Goal: Information Seeking & Learning: Learn about a topic

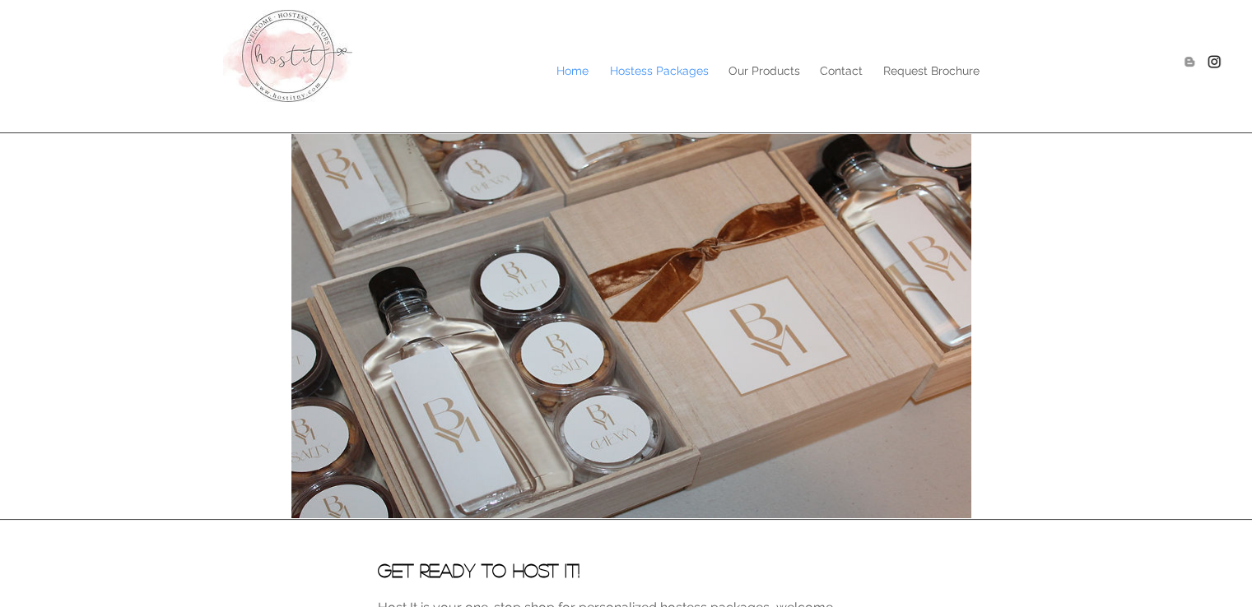
click at [667, 58] on p "Hostess Packages" at bounding box center [659, 70] width 115 height 25
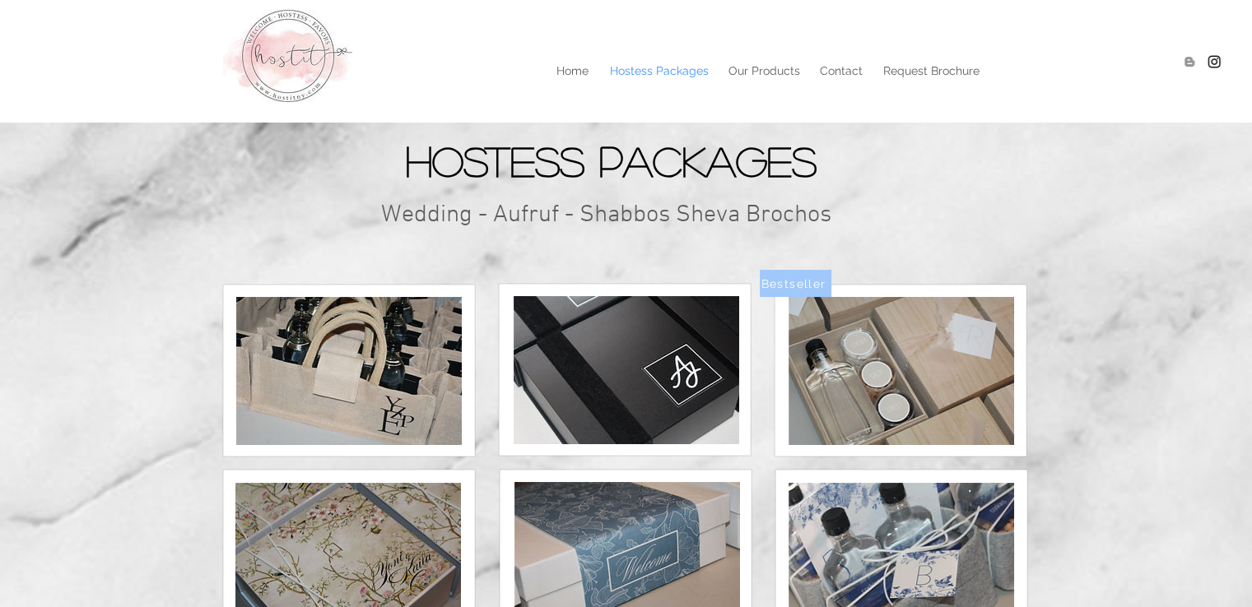
click at [328, 356] on img at bounding box center [349, 371] width 226 height 148
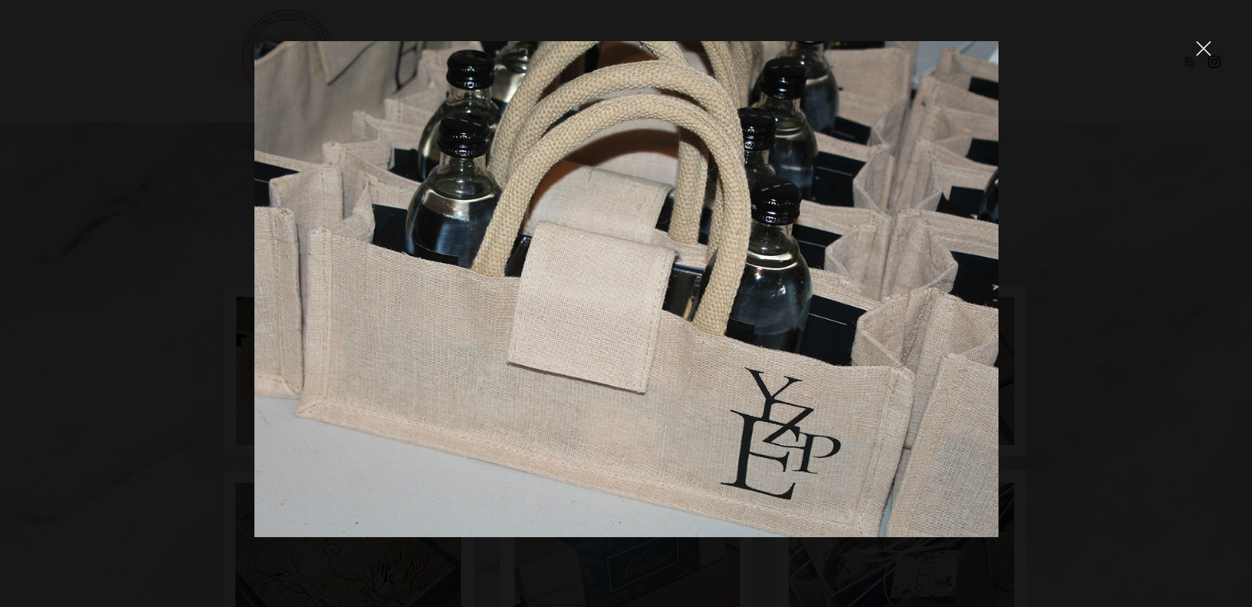
click at [448, 310] on img at bounding box center [626, 289] width 744 height 496
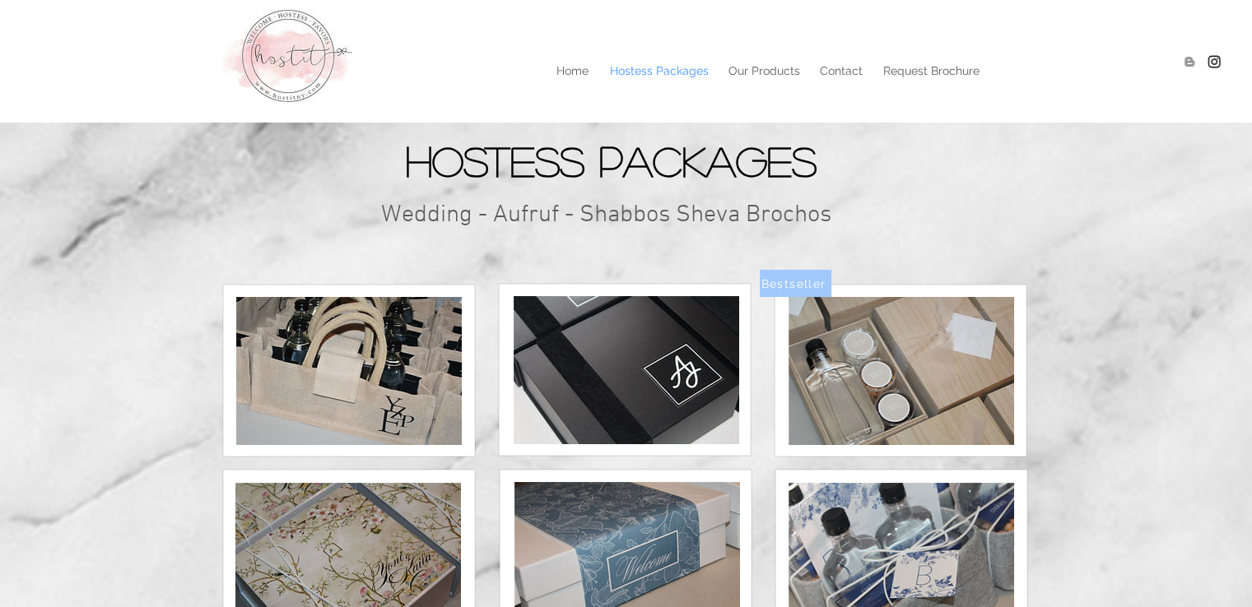
click at [659, 346] on img at bounding box center [627, 370] width 226 height 148
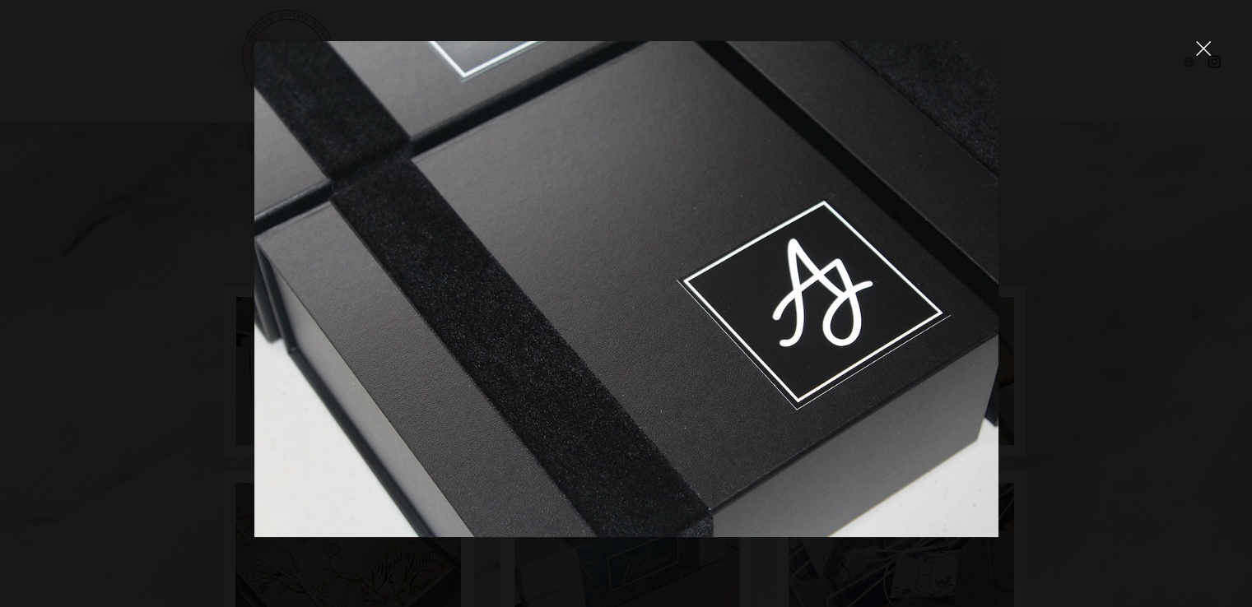
click at [1217, 49] on div at bounding box center [626, 303] width 1252 height 607
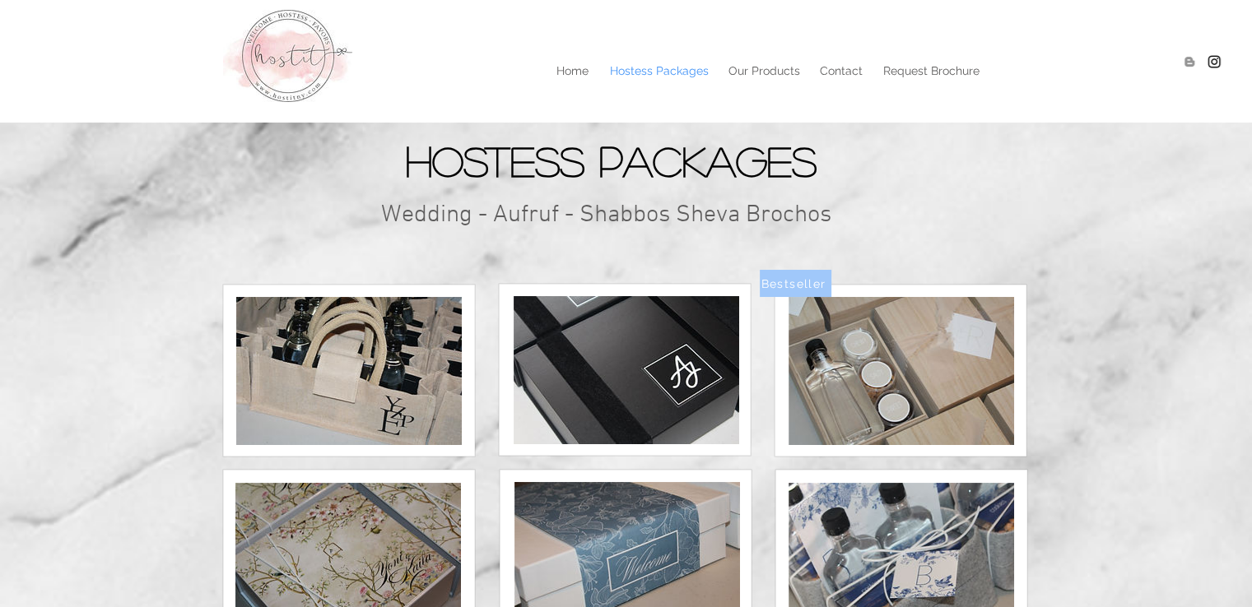
click at [924, 356] on img at bounding box center [902, 371] width 226 height 148
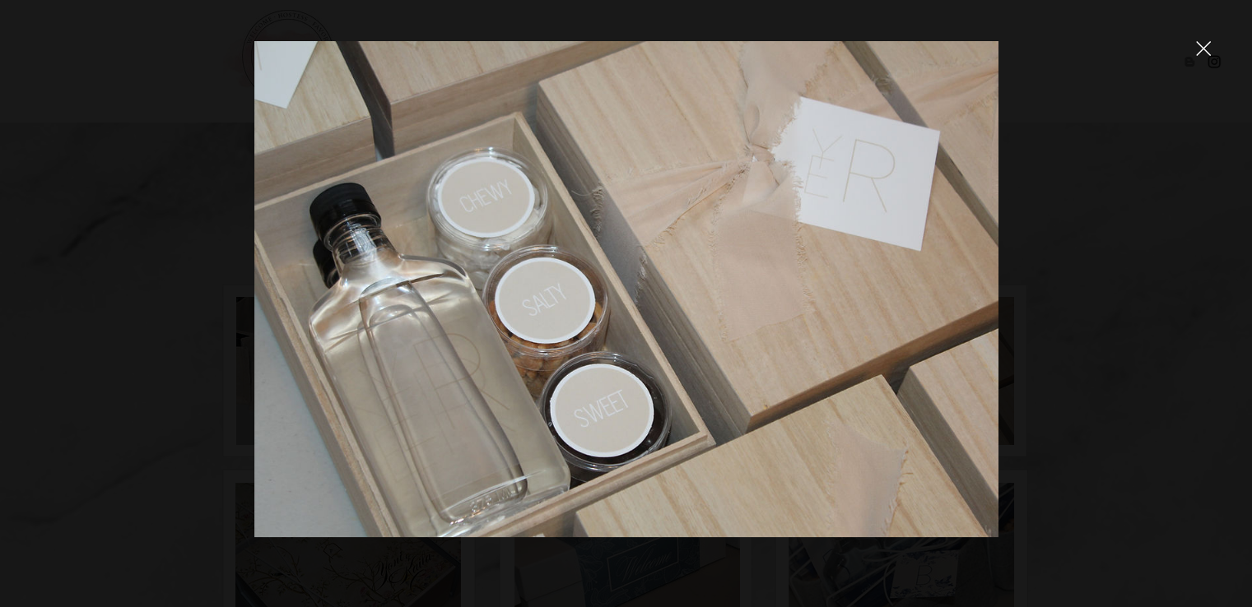
click at [1196, 47] on icon "close" at bounding box center [1203, 48] width 15 height 15
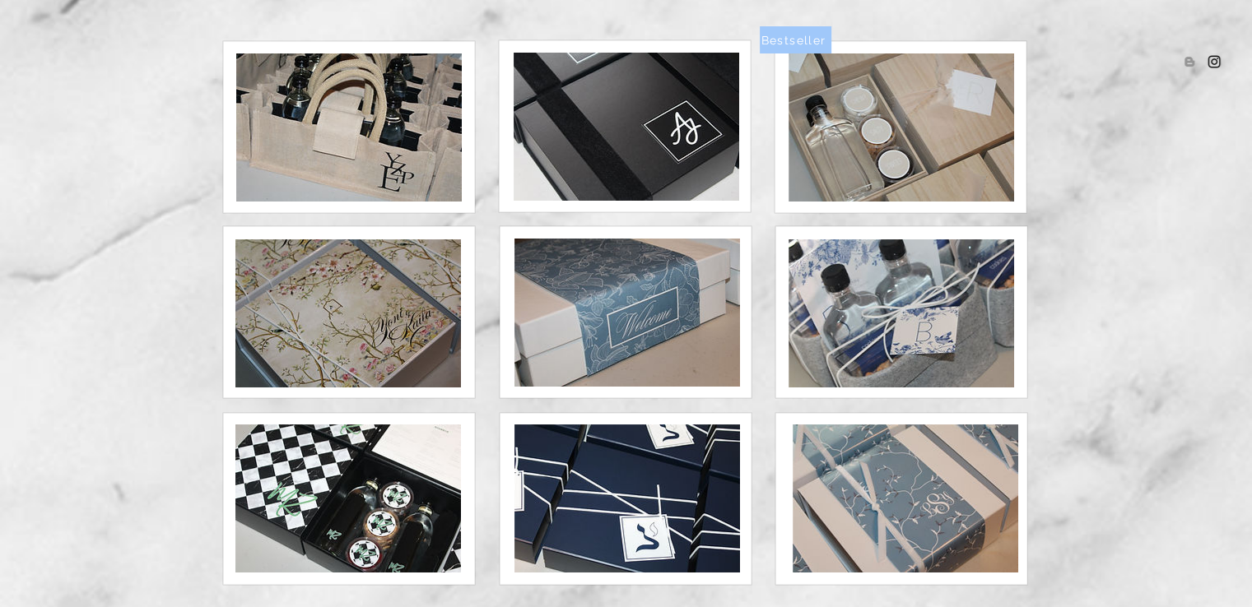
scroll to position [247, 0]
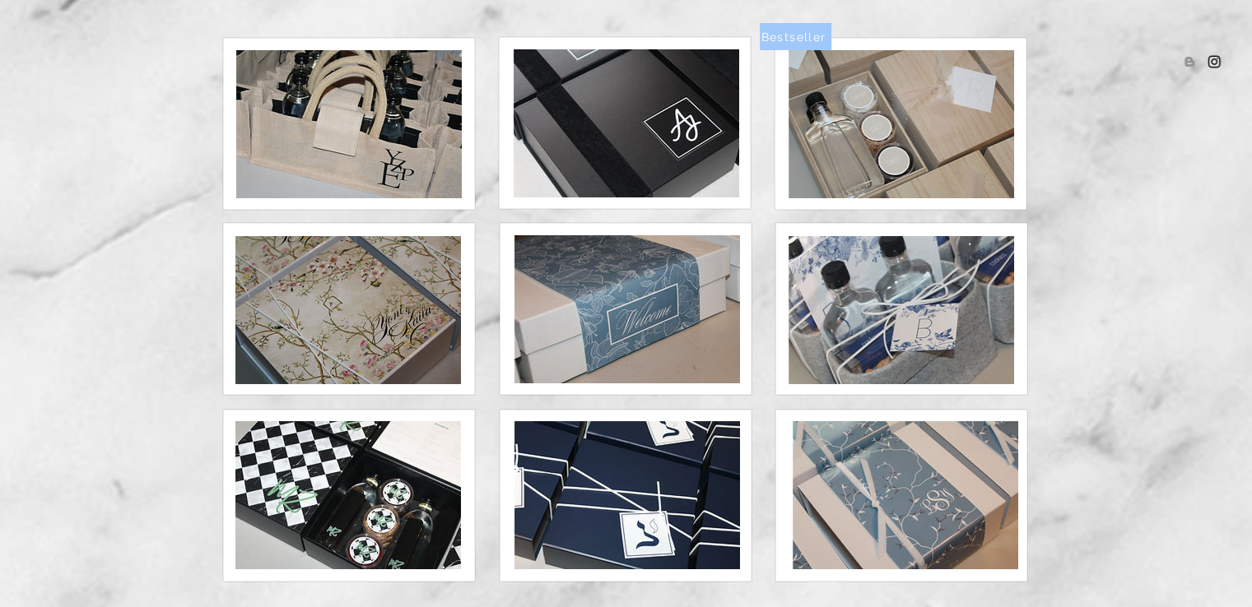
click at [905, 310] on img at bounding box center [902, 310] width 226 height 148
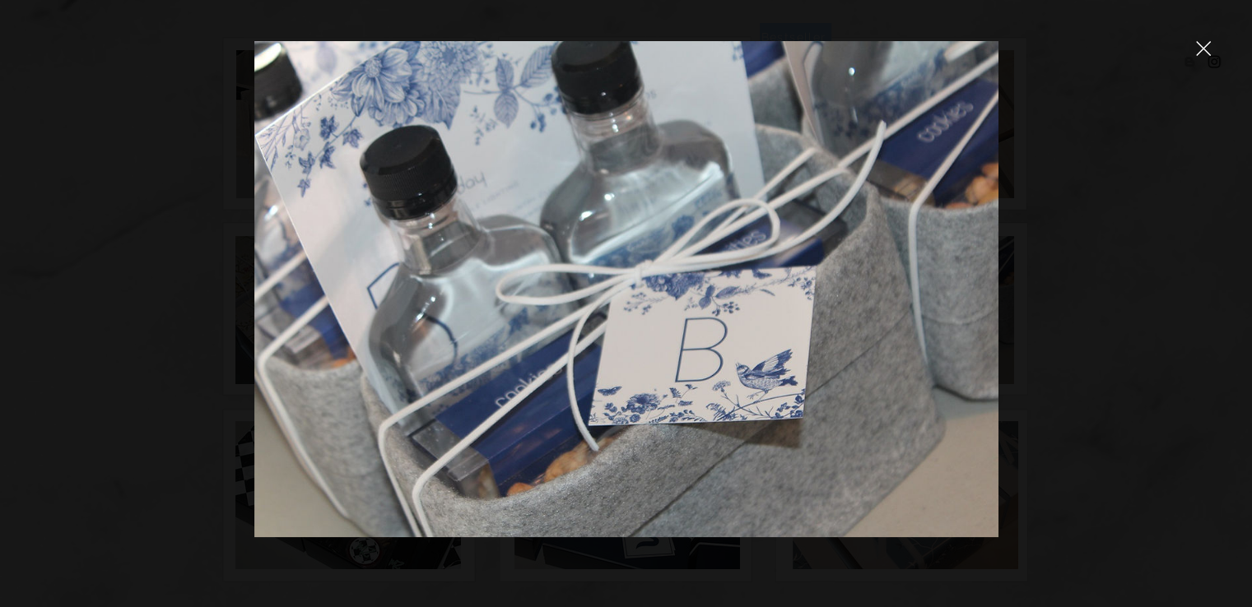
click at [1208, 49] on icon "close" at bounding box center [1203, 48] width 15 height 15
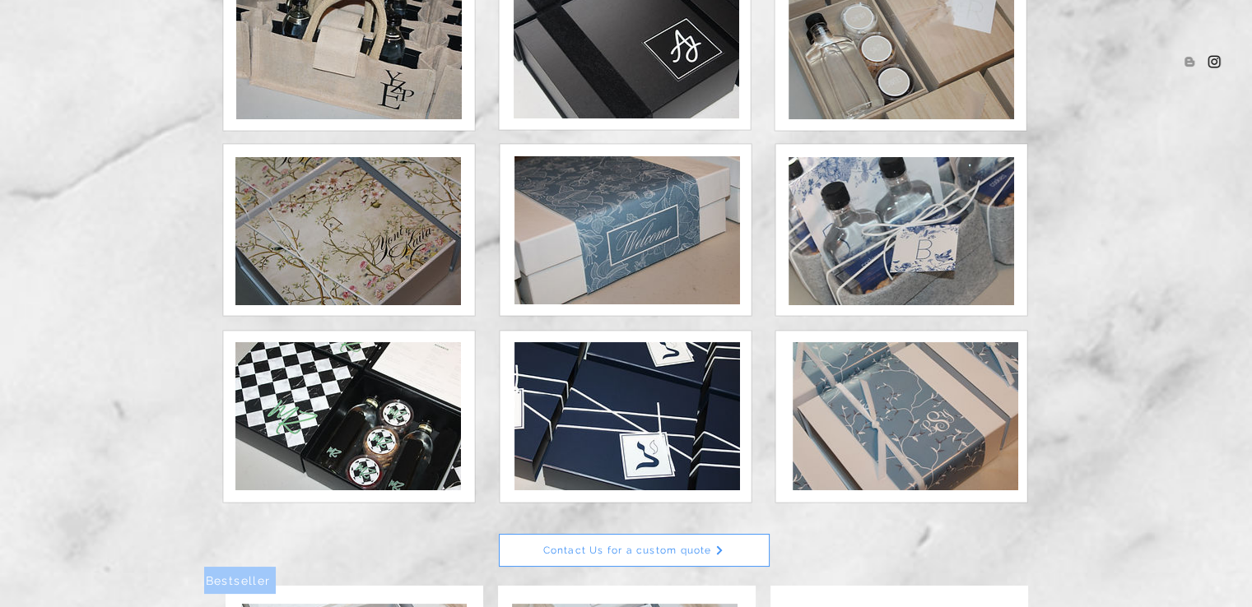
scroll to position [329, 0]
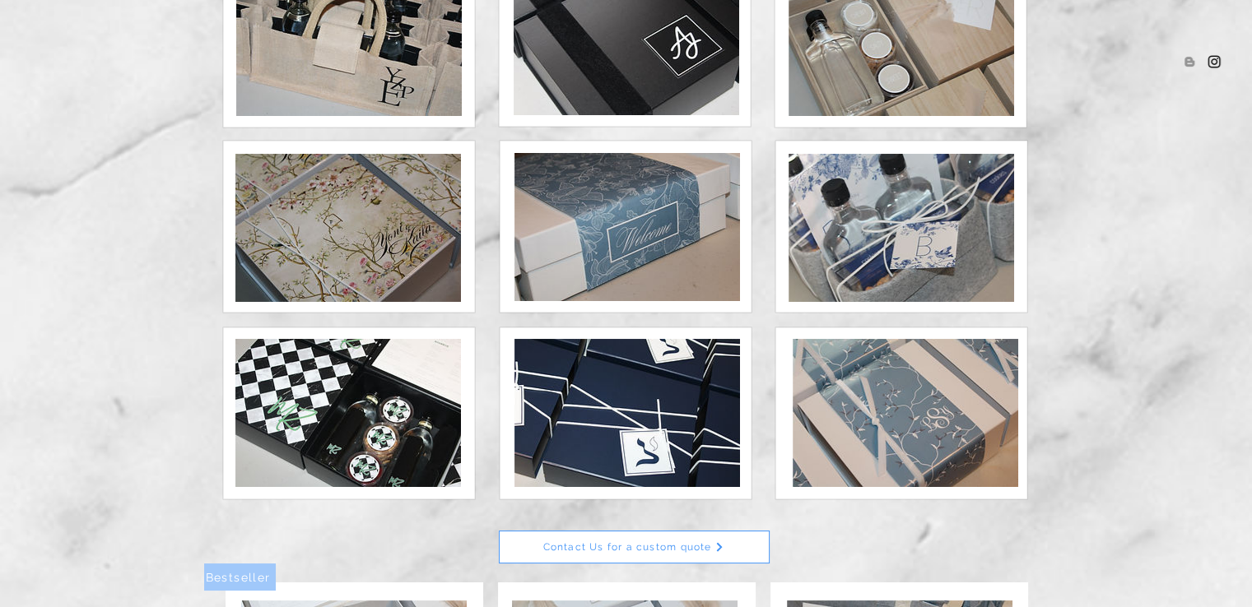
click at [373, 384] on img at bounding box center [348, 413] width 226 height 148
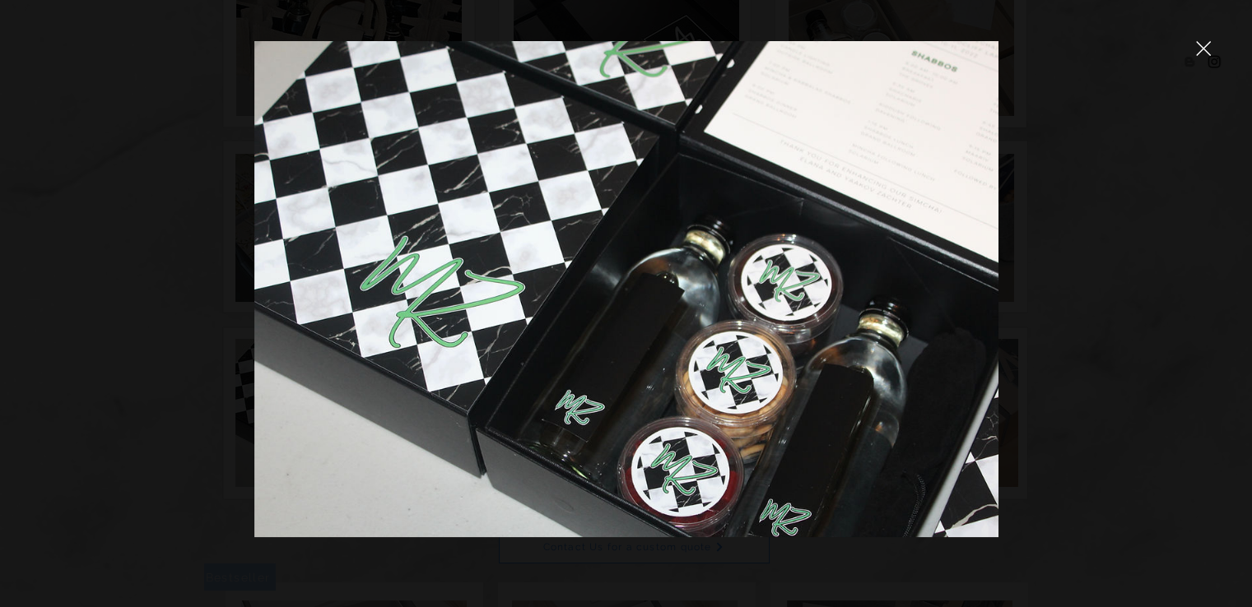
click at [1199, 54] on icon "close" at bounding box center [1203, 48] width 15 height 15
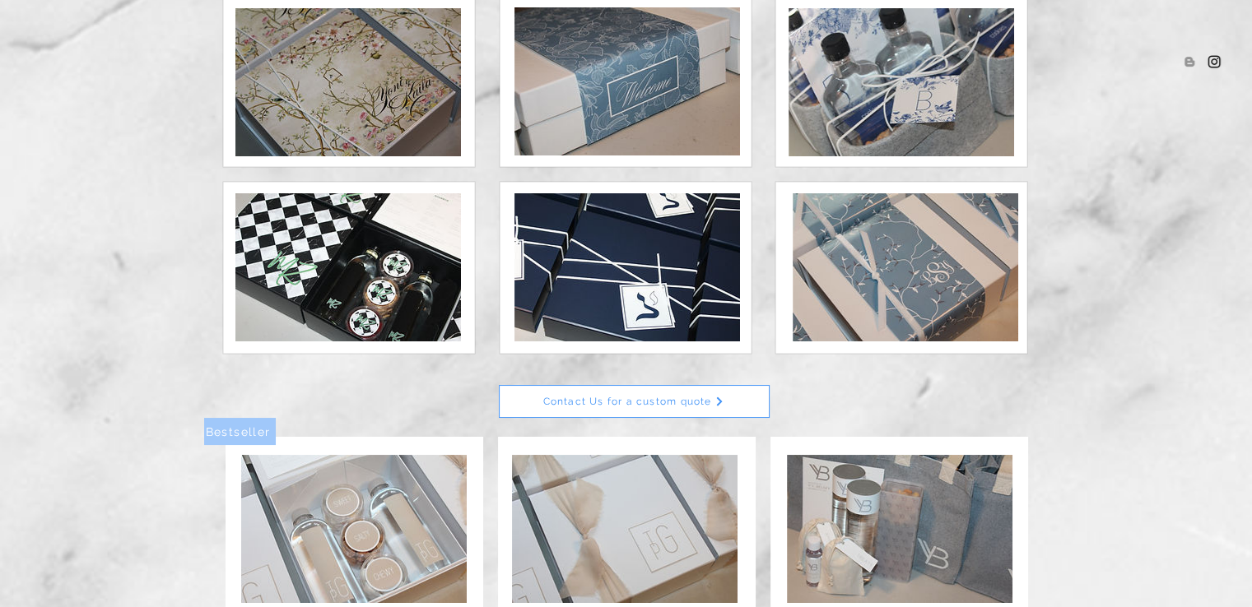
scroll to position [576, 0]
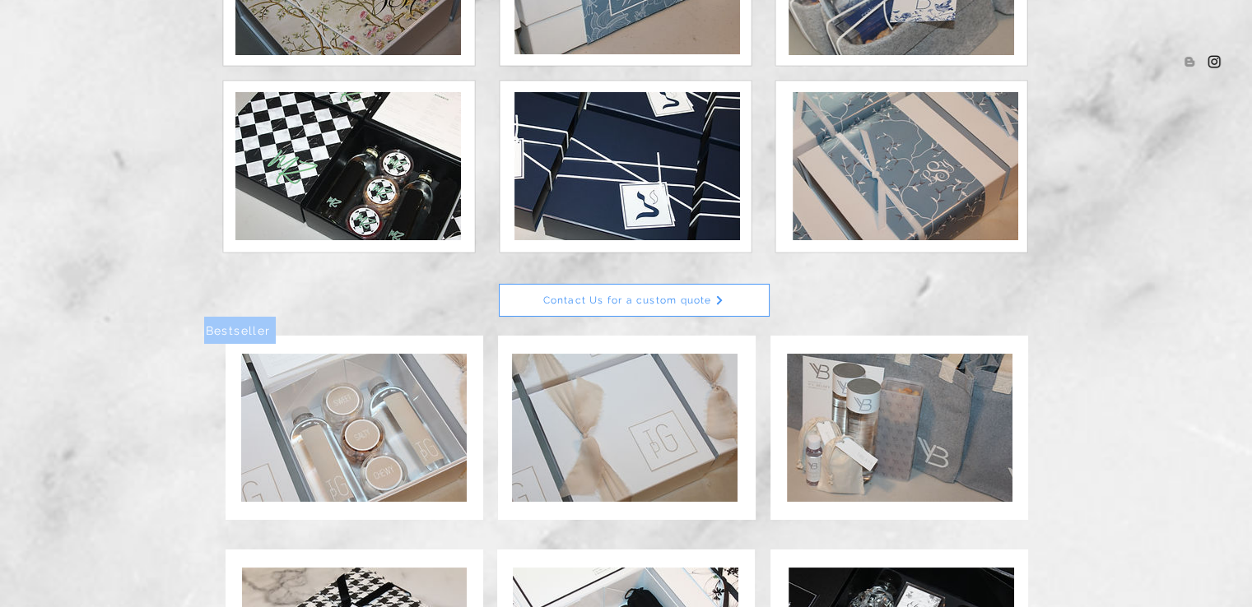
click at [379, 421] on img at bounding box center [354, 428] width 226 height 148
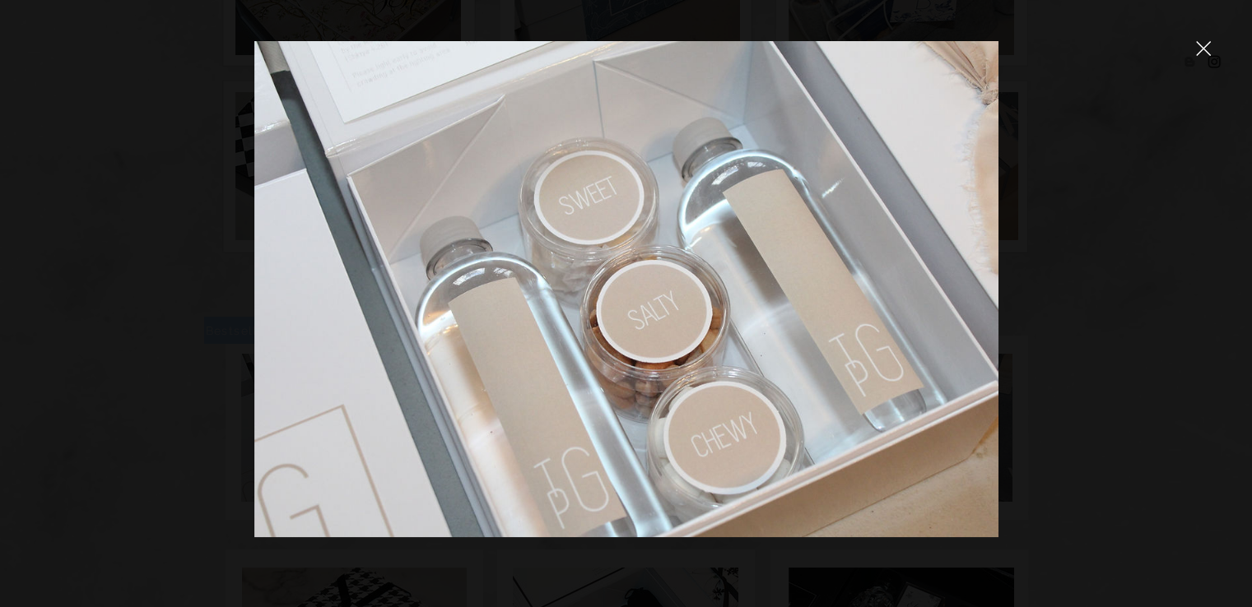
click at [1205, 56] on div at bounding box center [1203, 49] width 15 height 16
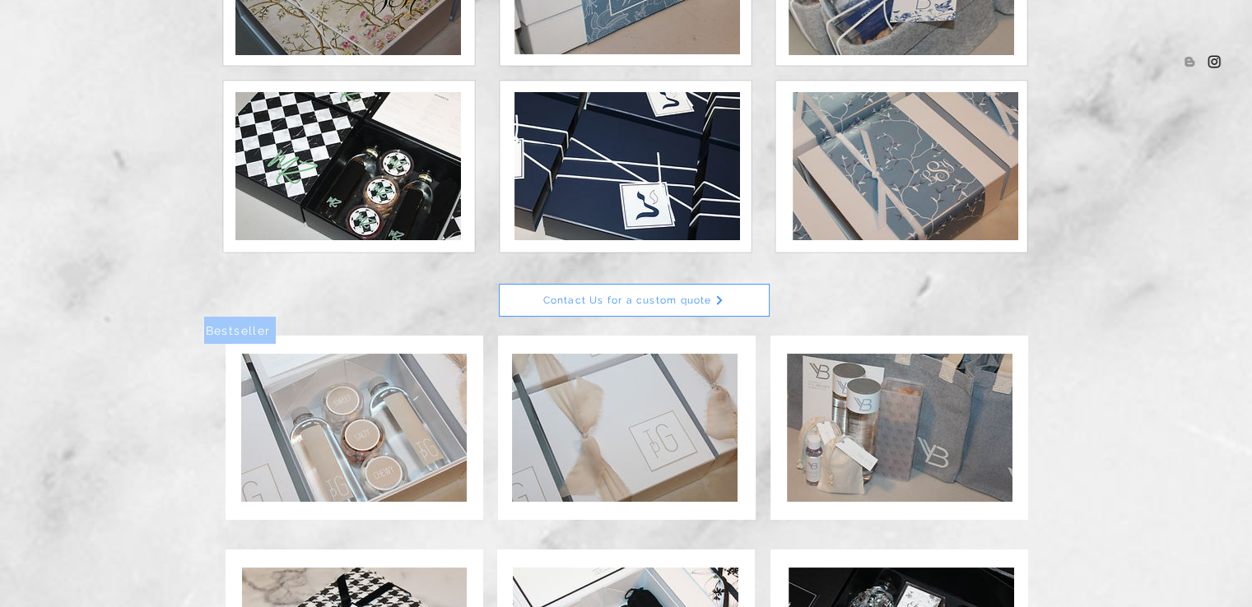
click at [636, 421] on img at bounding box center [625, 428] width 226 height 148
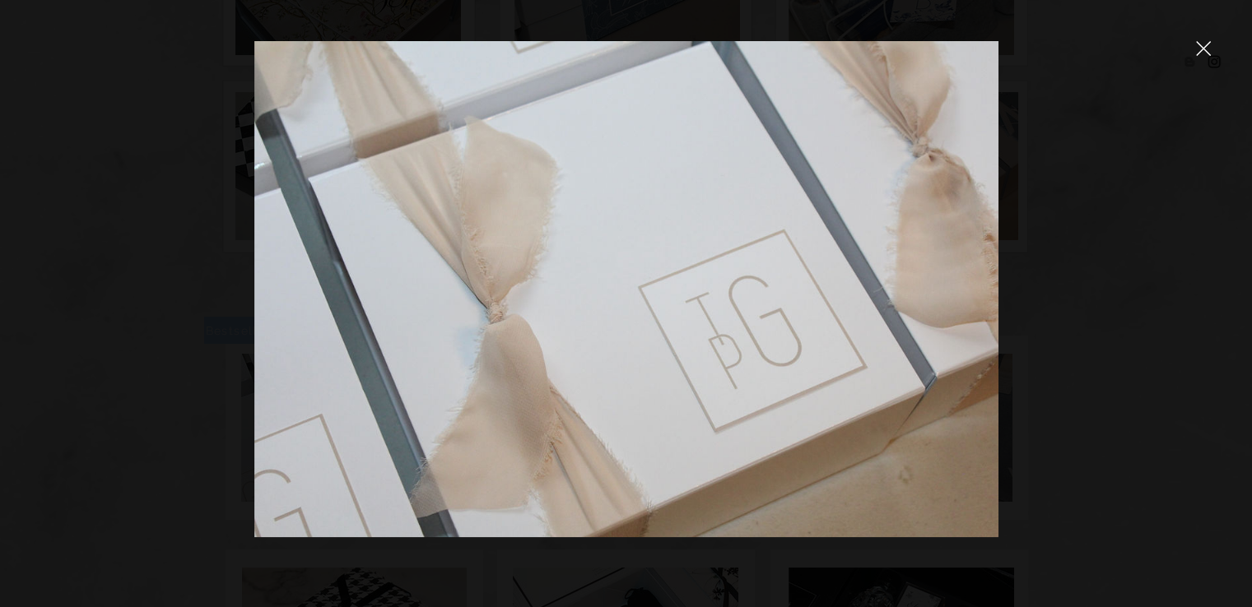
click at [1199, 60] on div at bounding box center [626, 303] width 1252 height 607
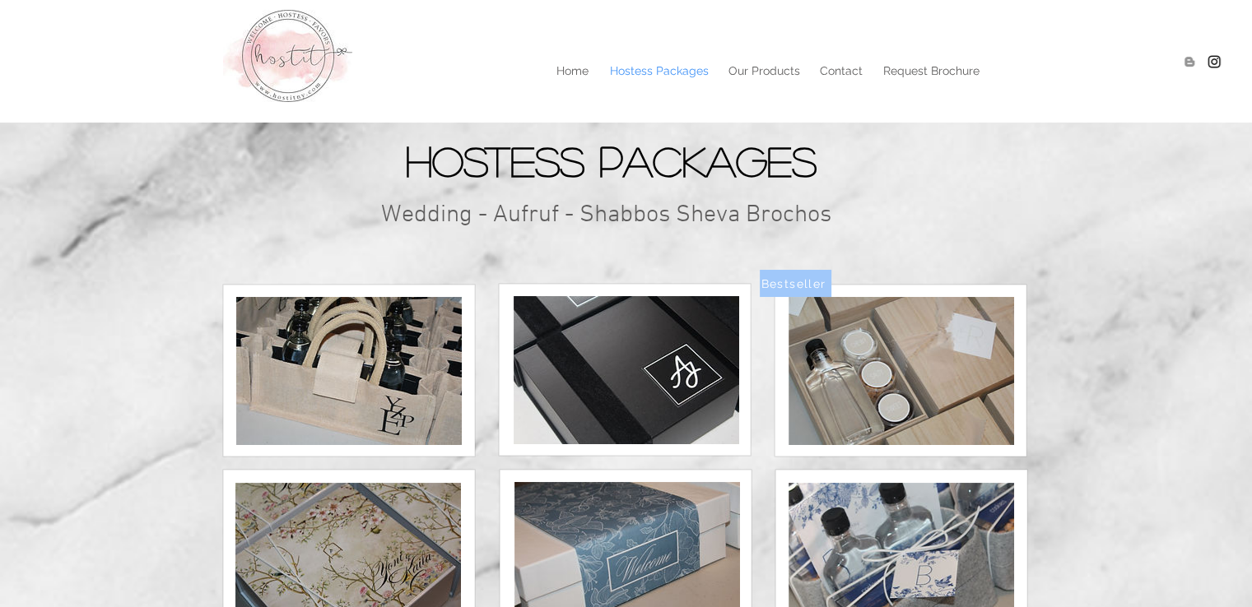
scroll to position [576, 0]
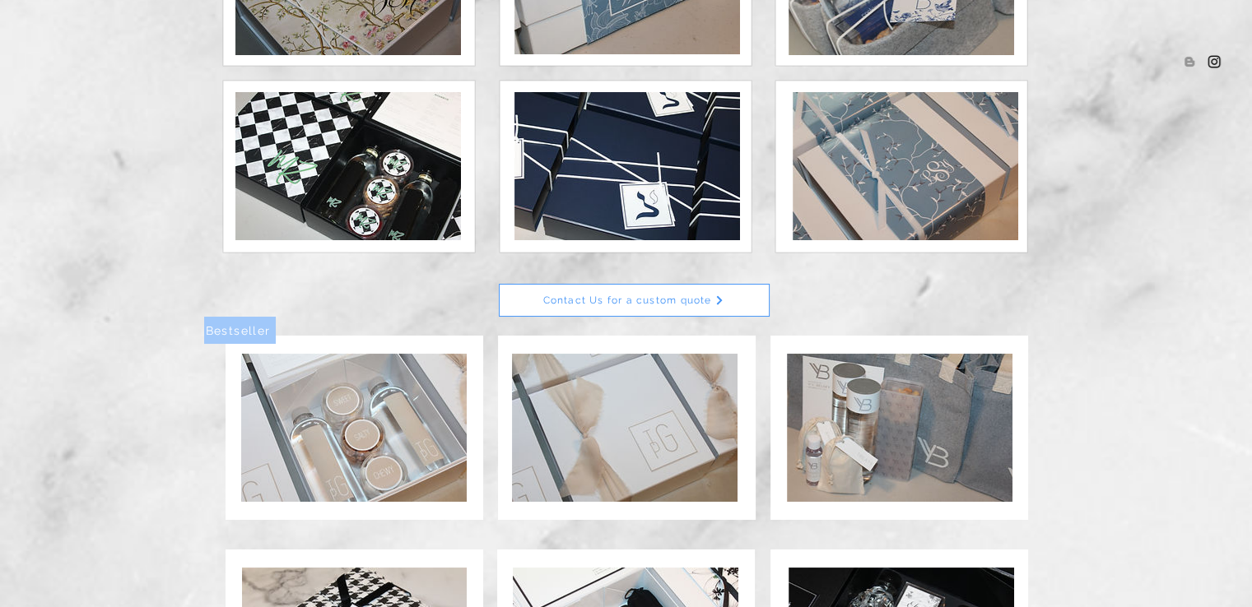
click at [930, 398] on img at bounding box center [900, 428] width 226 height 148
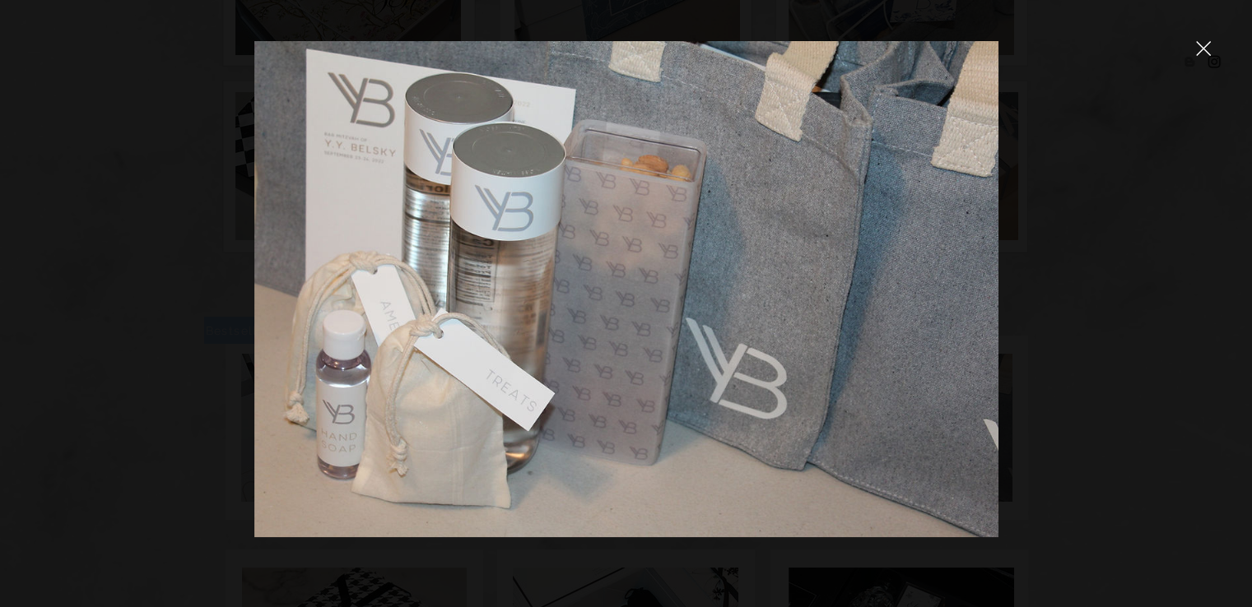
click at [1210, 49] on icon "close" at bounding box center [1203, 48] width 15 height 15
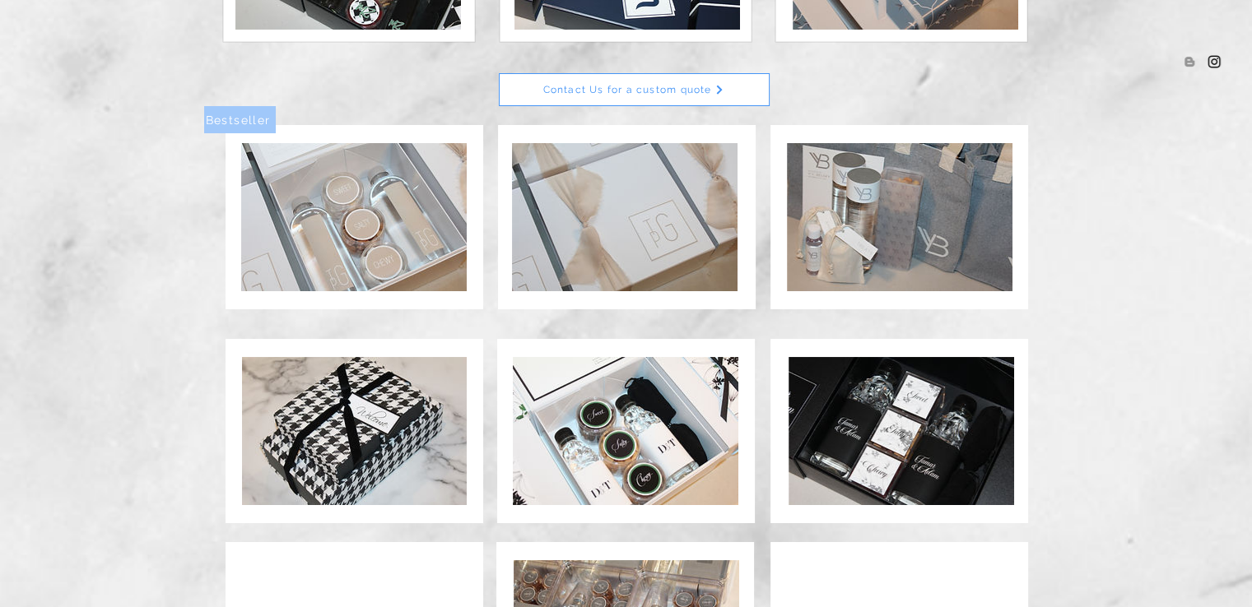
scroll to position [823, 0]
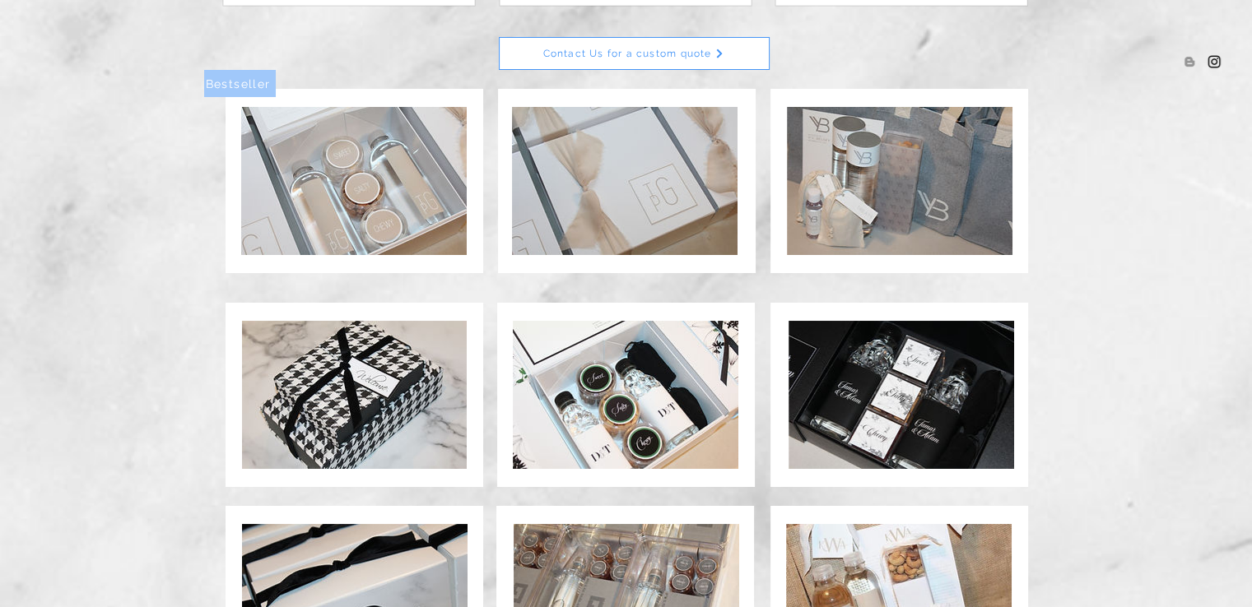
click at [560, 366] on img at bounding box center [626, 395] width 226 height 148
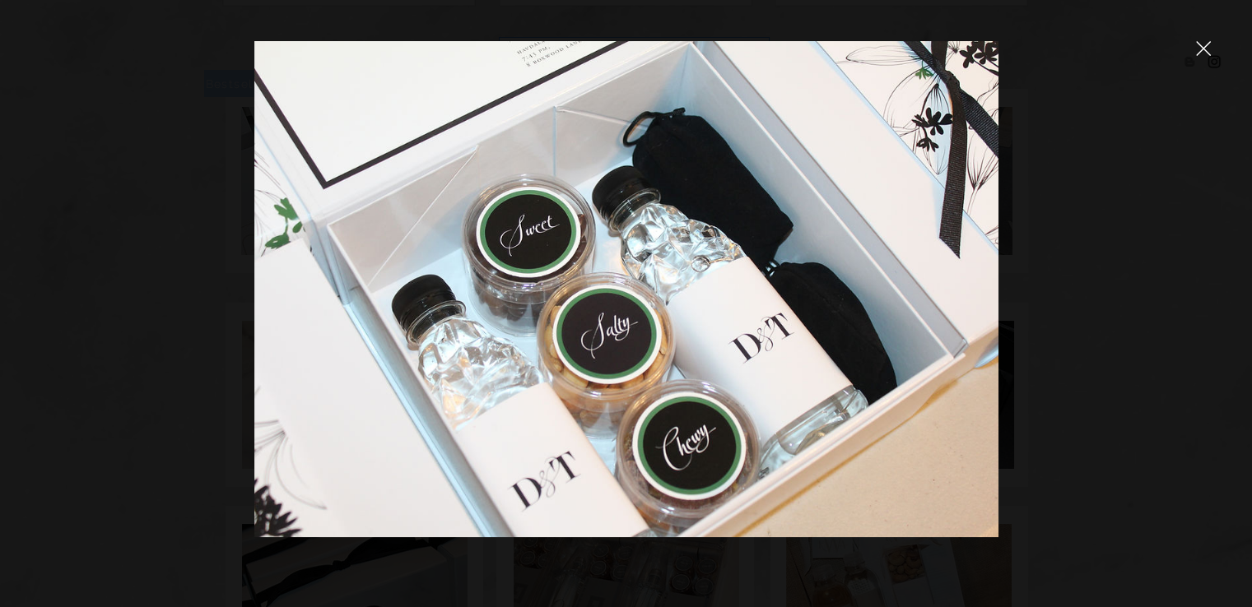
click at [1203, 45] on icon "close" at bounding box center [1203, 48] width 15 height 15
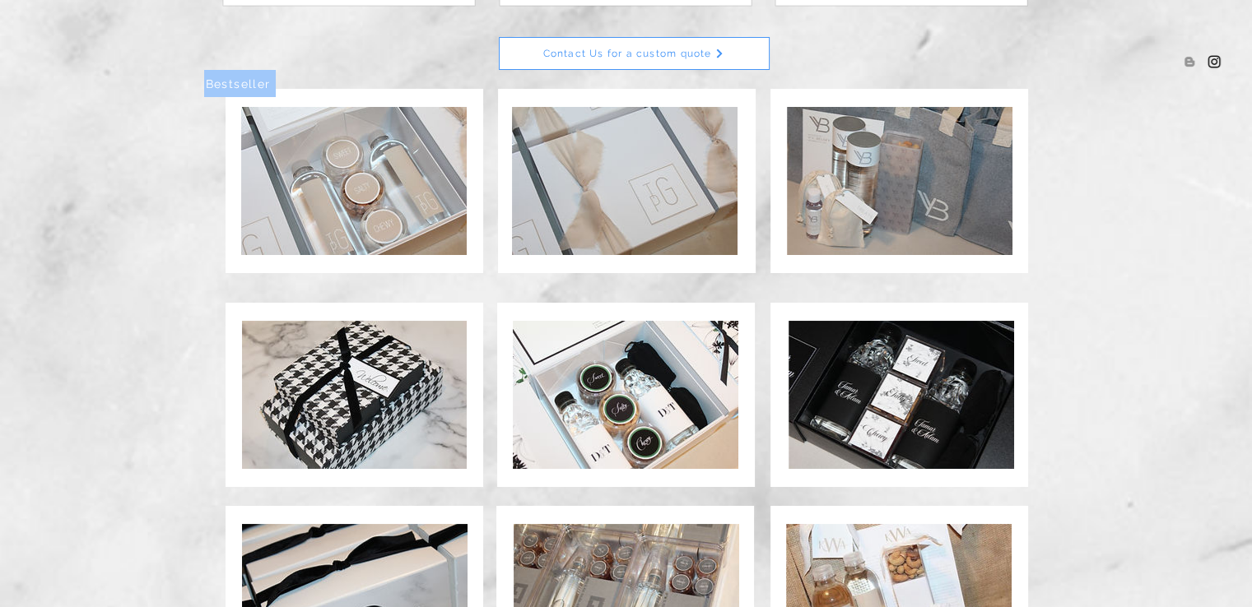
click at [902, 366] on img at bounding box center [902, 395] width 226 height 148
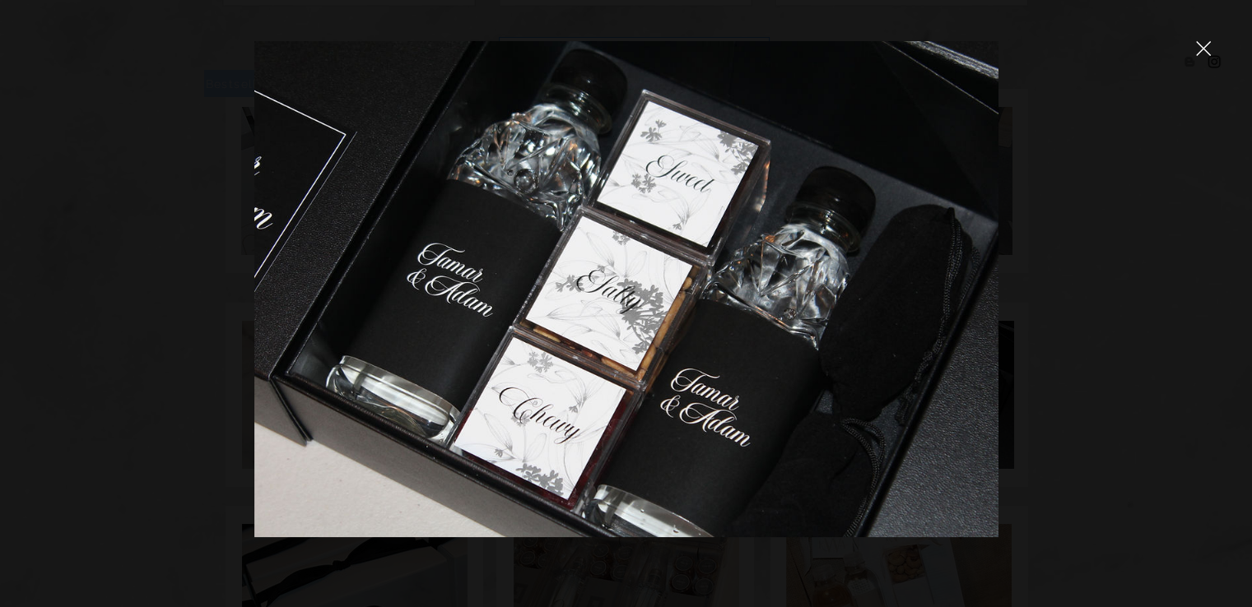
click at [1205, 43] on icon "close" at bounding box center [1203, 48] width 15 height 15
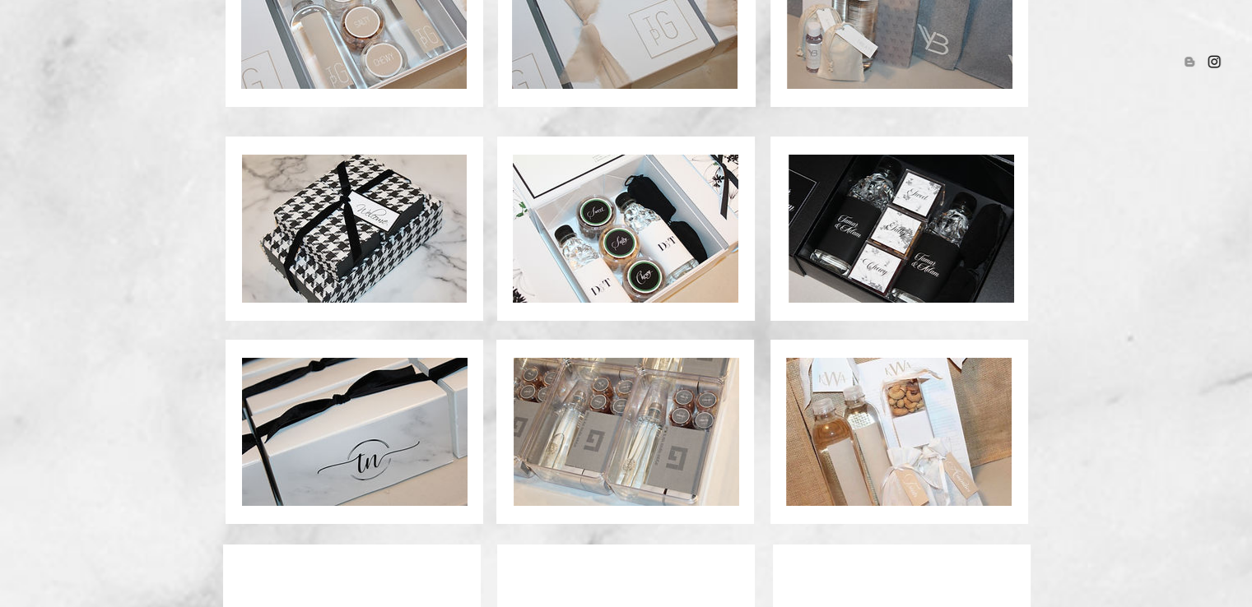
scroll to position [1070, 0]
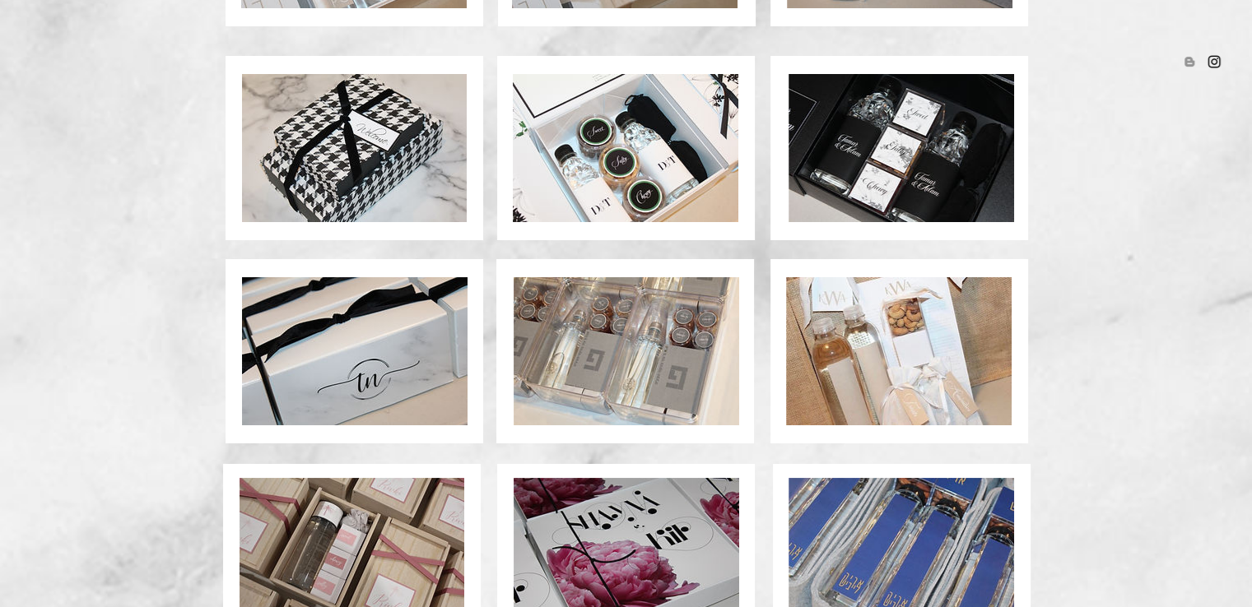
click at [303, 340] on img at bounding box center [355, 351] width 226 height 148
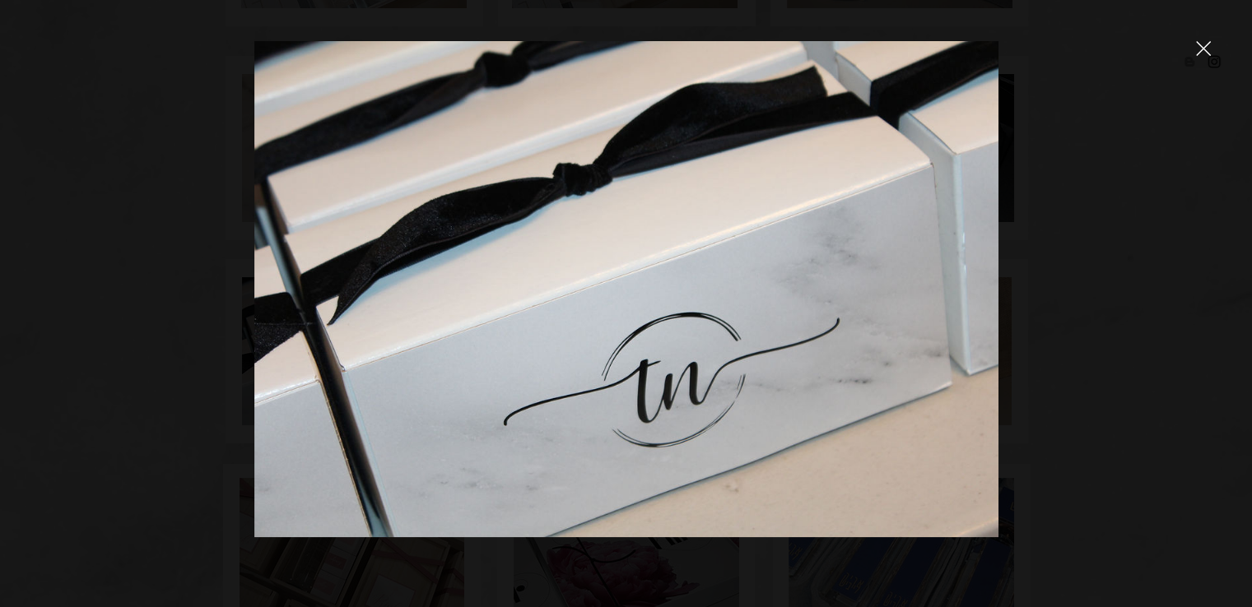
click at [1203, 56] on div at bounding box center [1203, 49] width 15 height 16
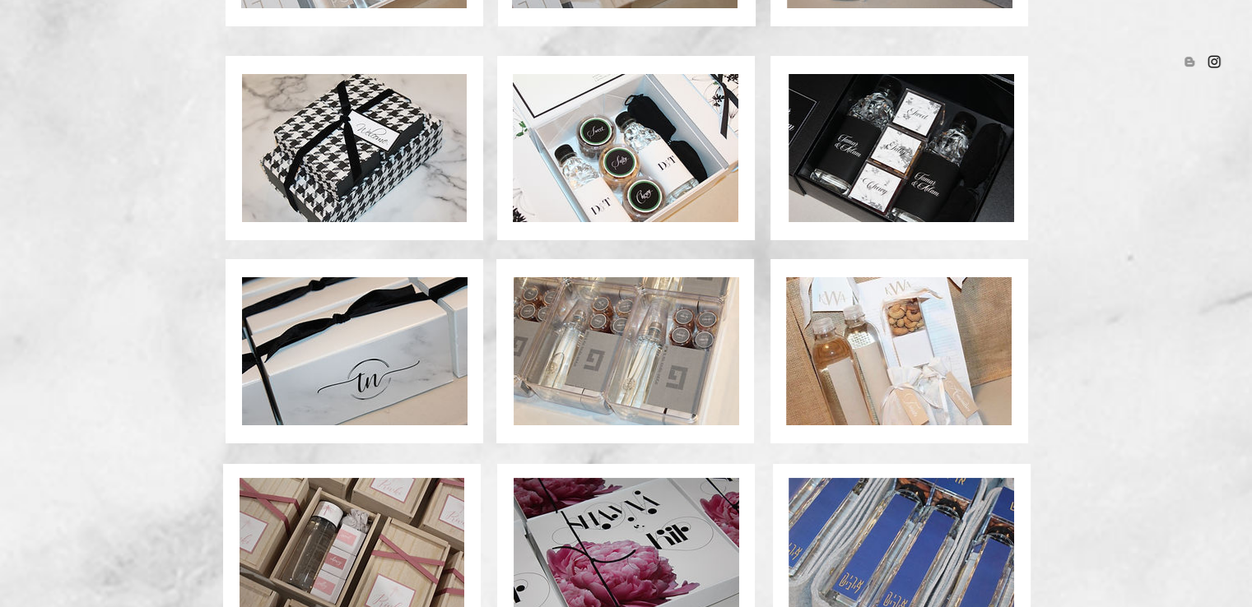
click at [616, 318] on img at bounding box center [627, 351] width 226 height 148
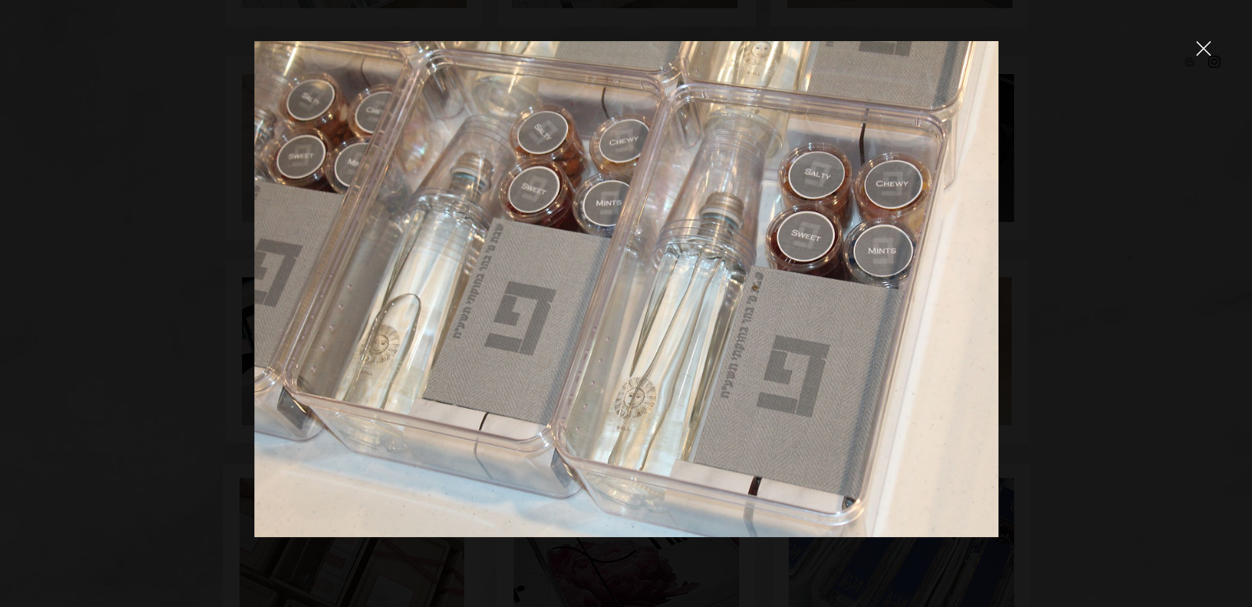
click at [1208, 57] on div at bounding box center [1203, 49] width 15 height 16
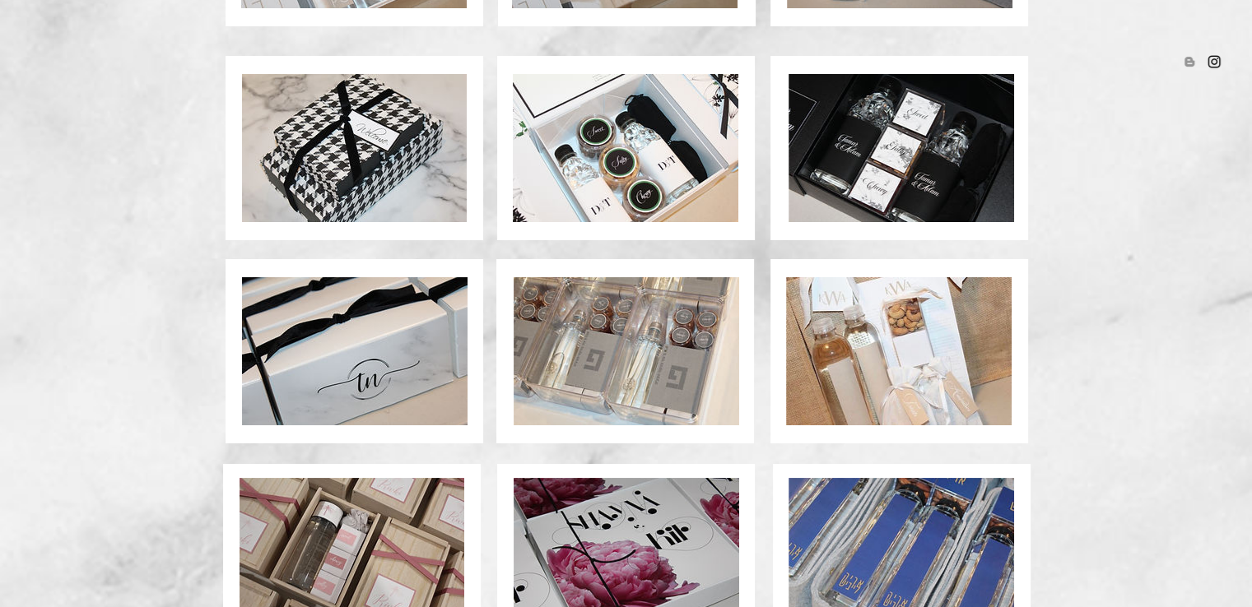
click at [868, 352] on img at bounding box center [899, 351] width 226 height 148
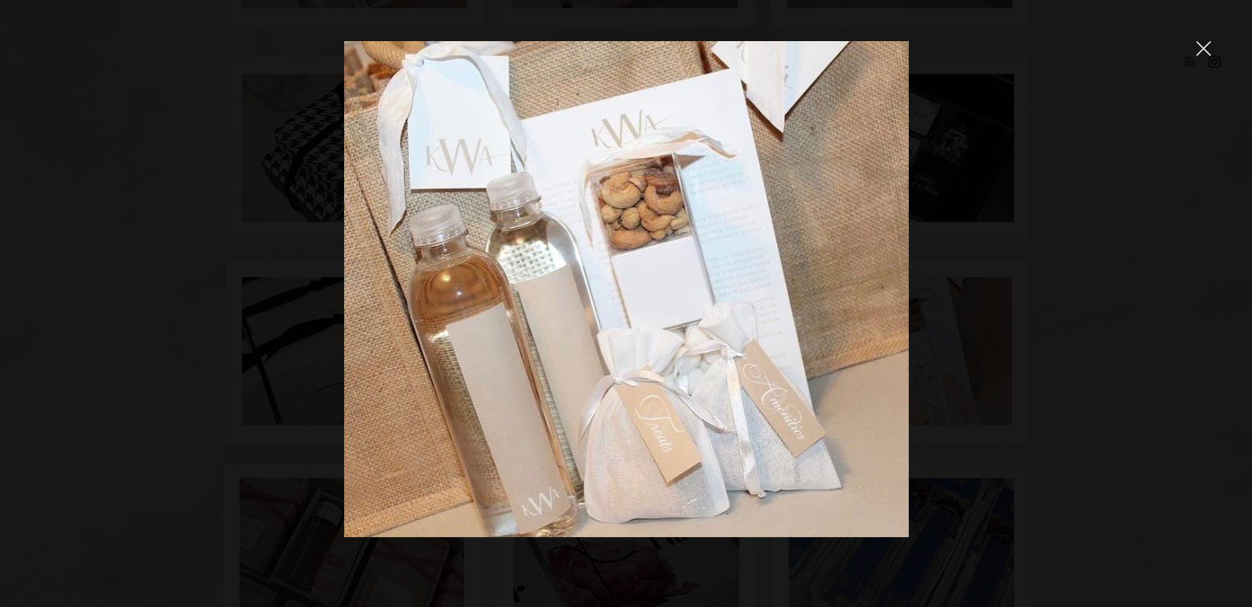
click at [1203, 39] on div at bounding box center [626, 303] width 1252 height 607
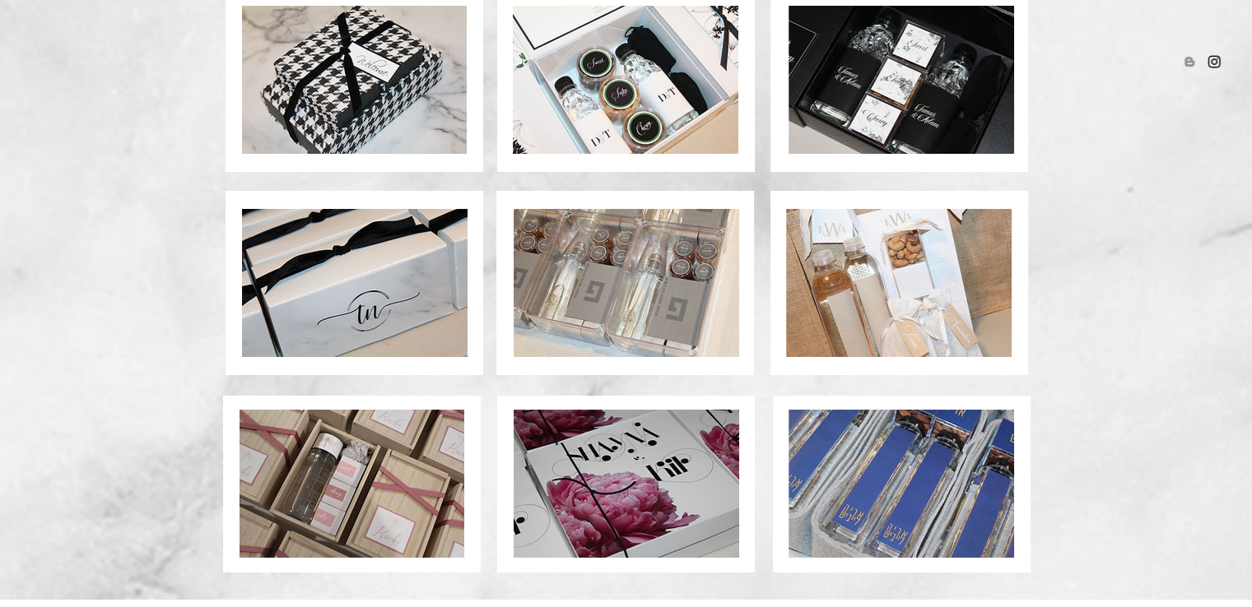
scroll to position [1204, 0]
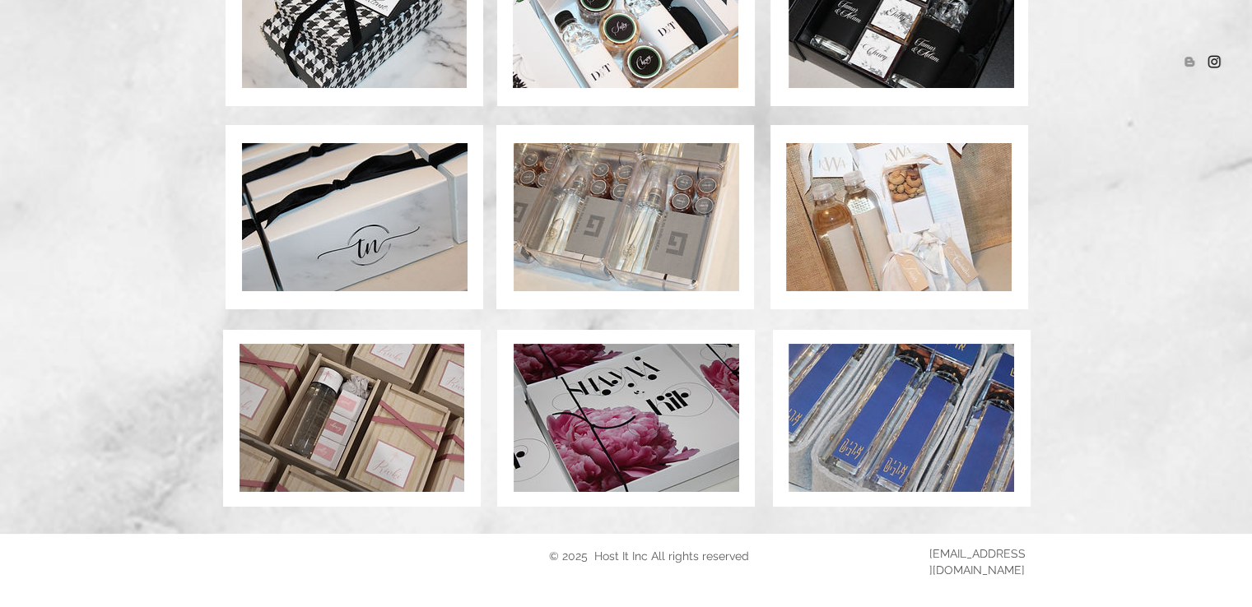
click at [306, 388] on img at bounding box center [352, 418] width 225 height 148
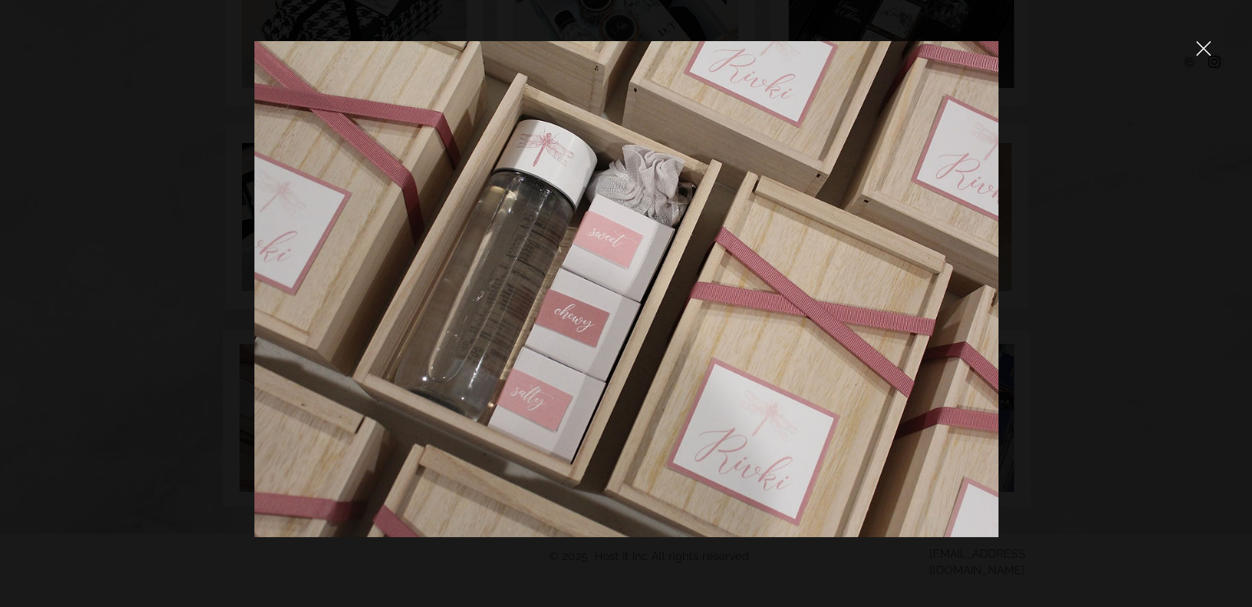
click at [1205, 60] on div at bounding box center [626, 303] width 1252 height 607
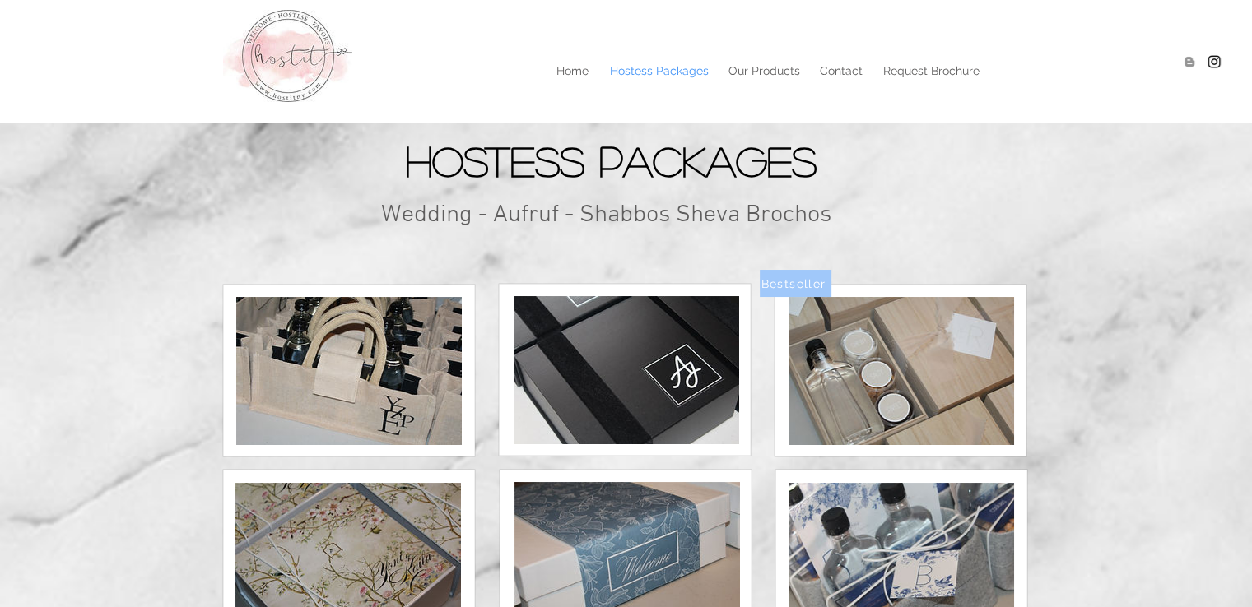
scroll to position [1204, 0]
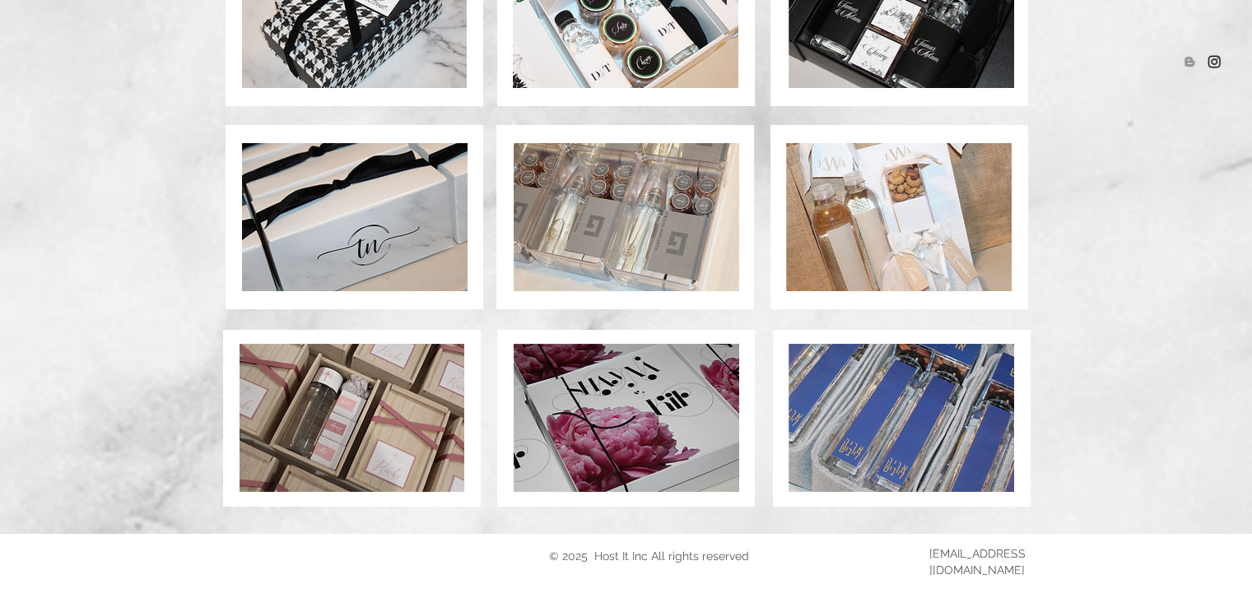
click at [638, 365] on img at bounding box center [627, 418] width 226 height 148
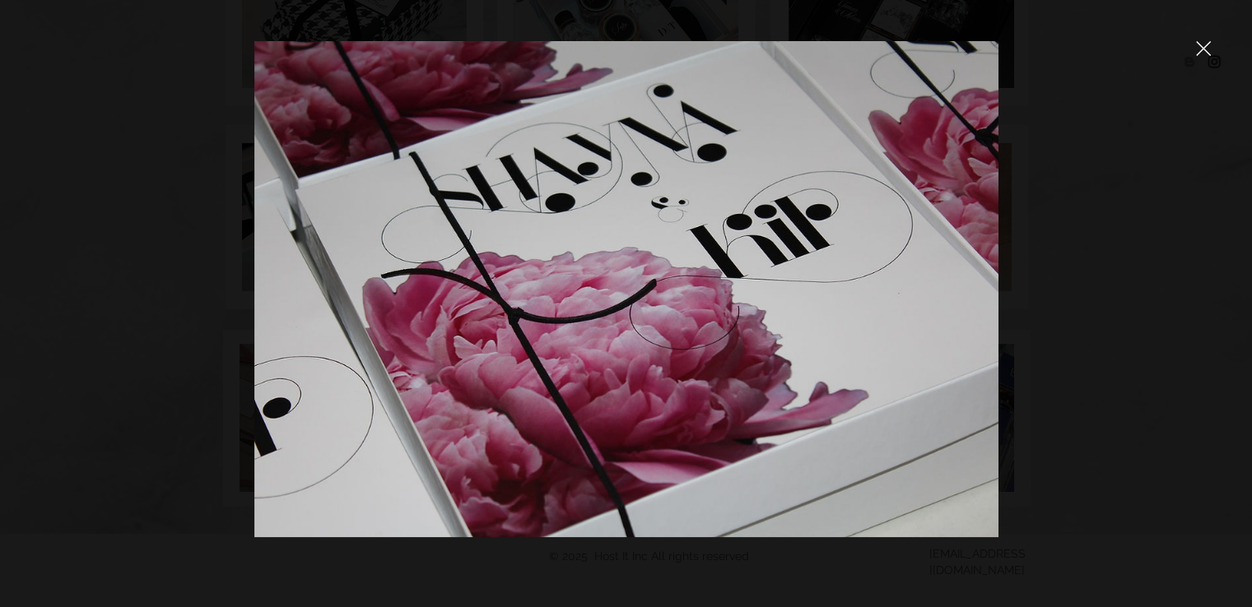
click at [1202, 52] on icon "close" at bounding box center [1203, 48] width 15 height 15
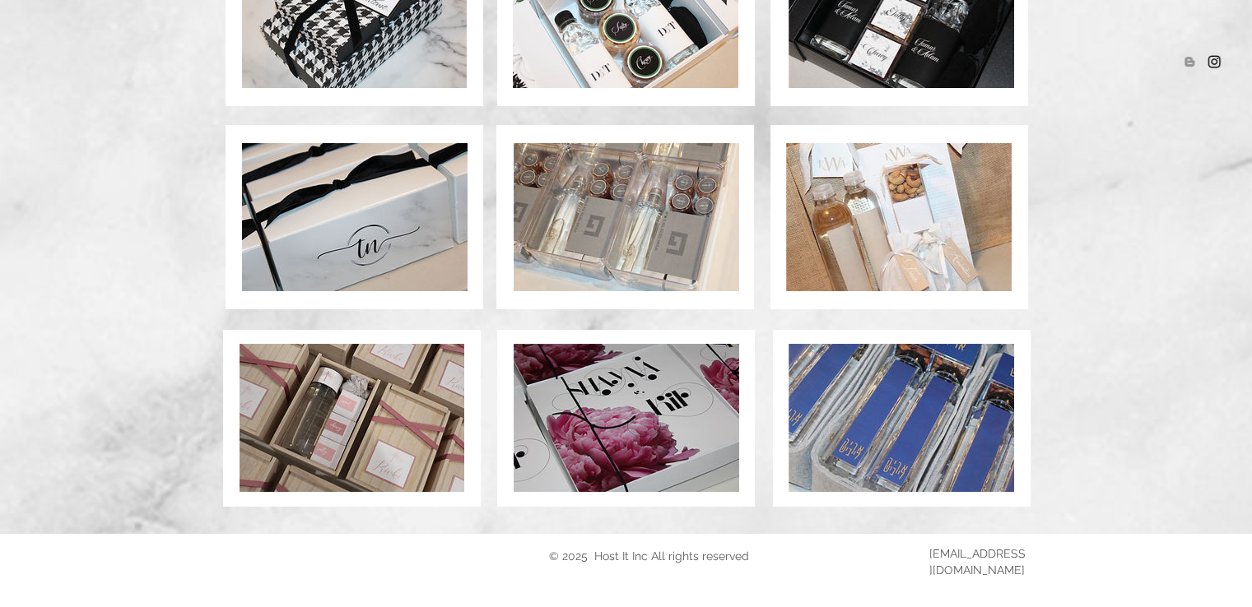
click at [907, 419] on img at bounding box center [902, 418] width 226 height 148
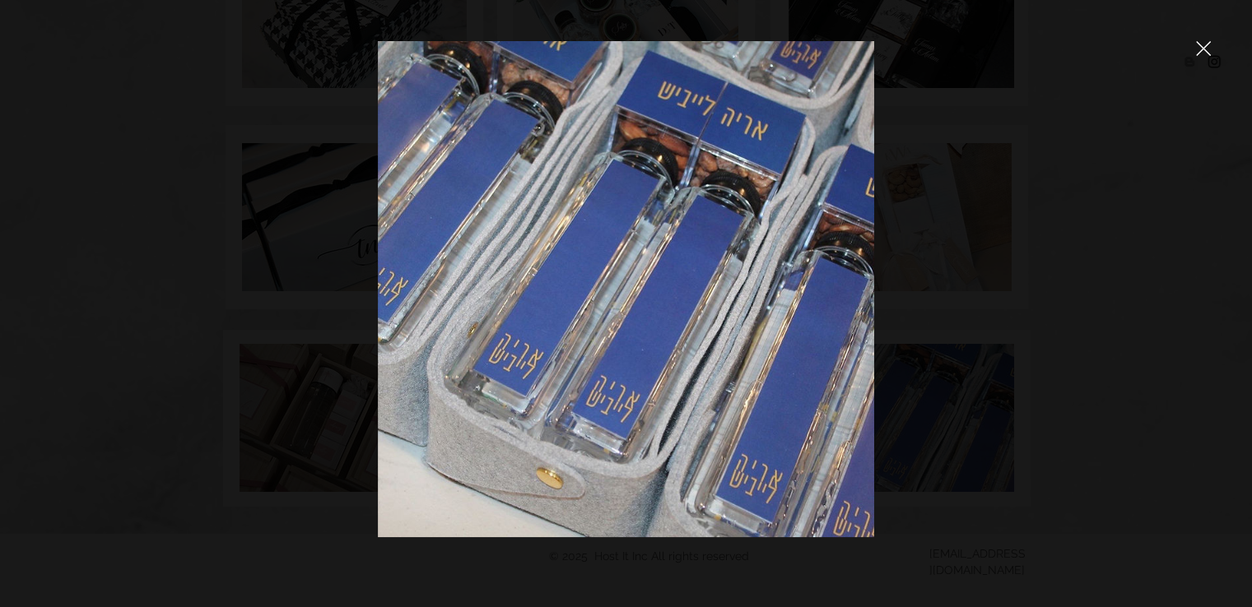
click at [1203, 51] on icon "close" at bounding box center [1203, 48] width 15 height 15
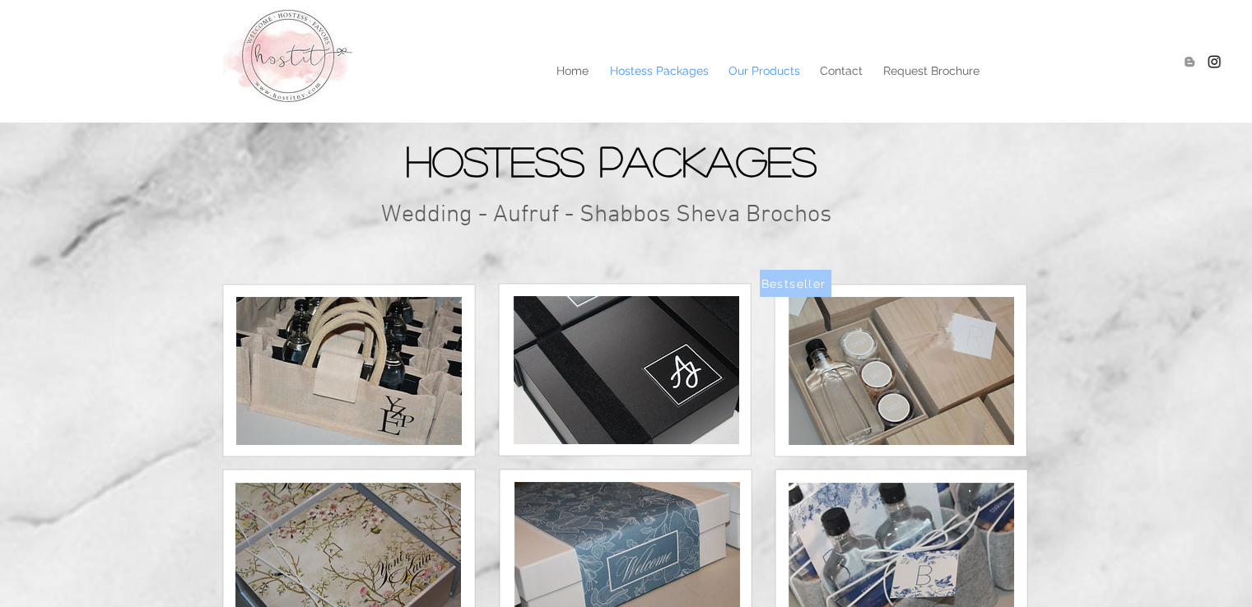
click at [759, 64] on p "Our Products" at bounding box center [764, 70] width 88 height 25
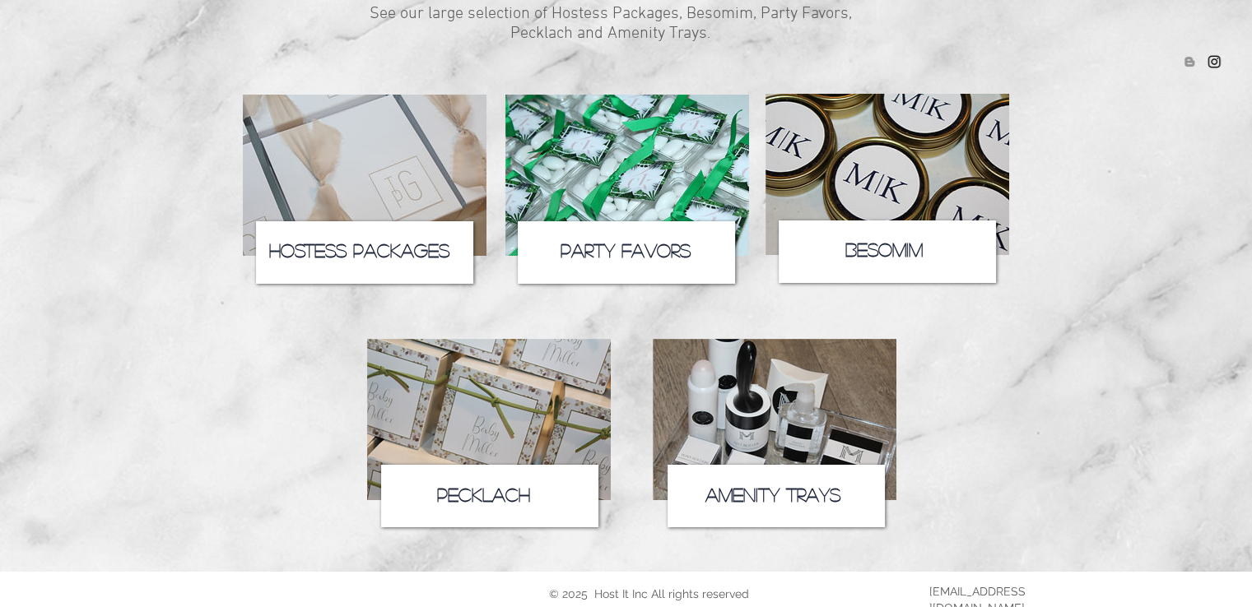
scroll to position [247, 0]
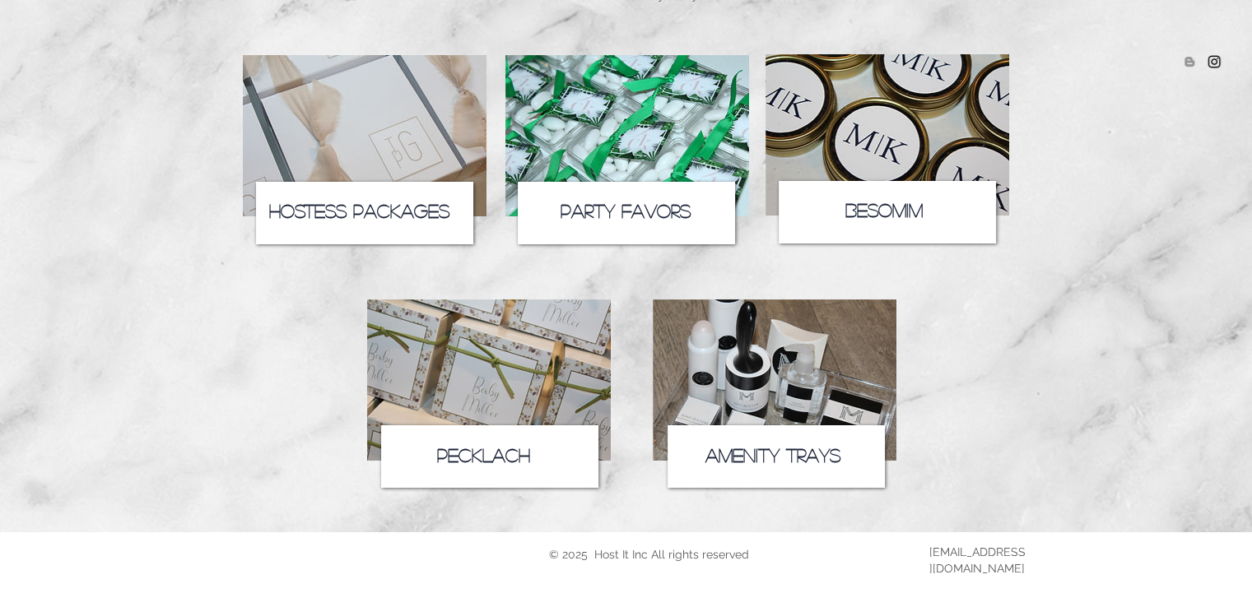
click at [464, 363] on img at bounding box center [489, 380] width 244 height 161
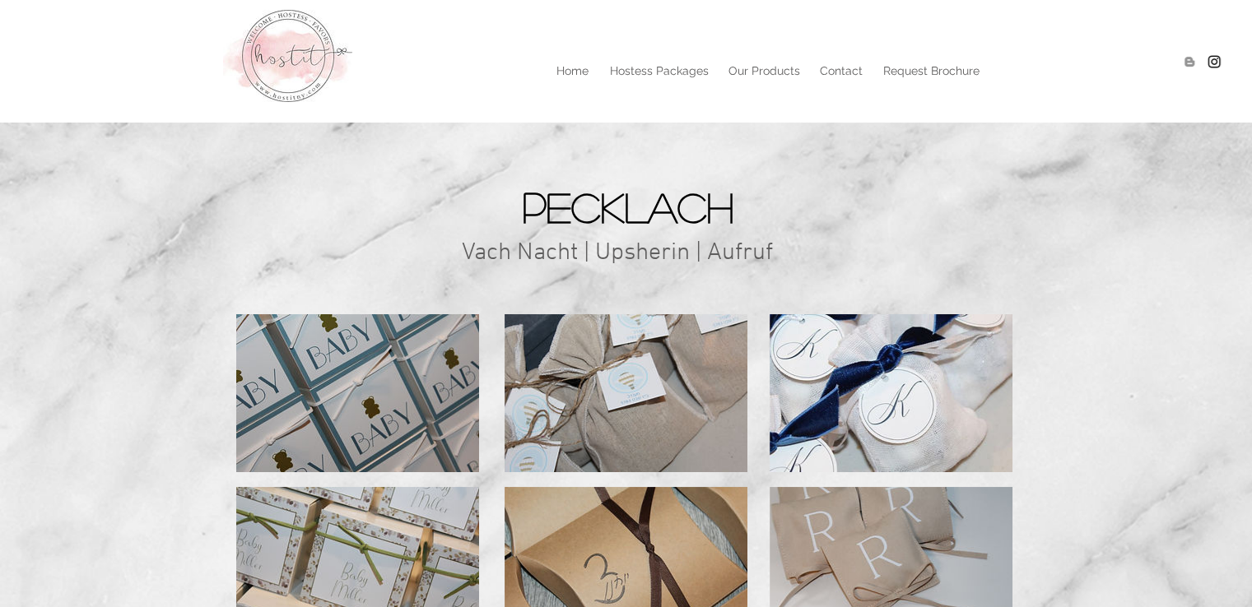
click at [326, 372] on img at bounding box center [357, 393] width 243 height 158
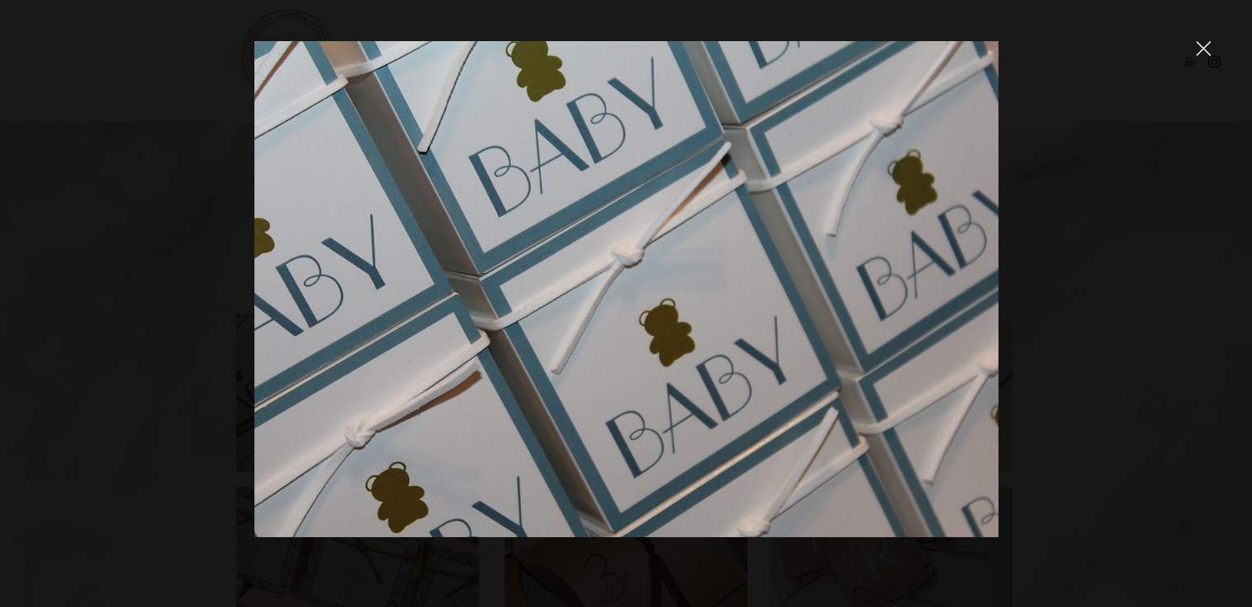
click at [1202, 63] on div at bounding box center [626, 303] width 1252 height 607
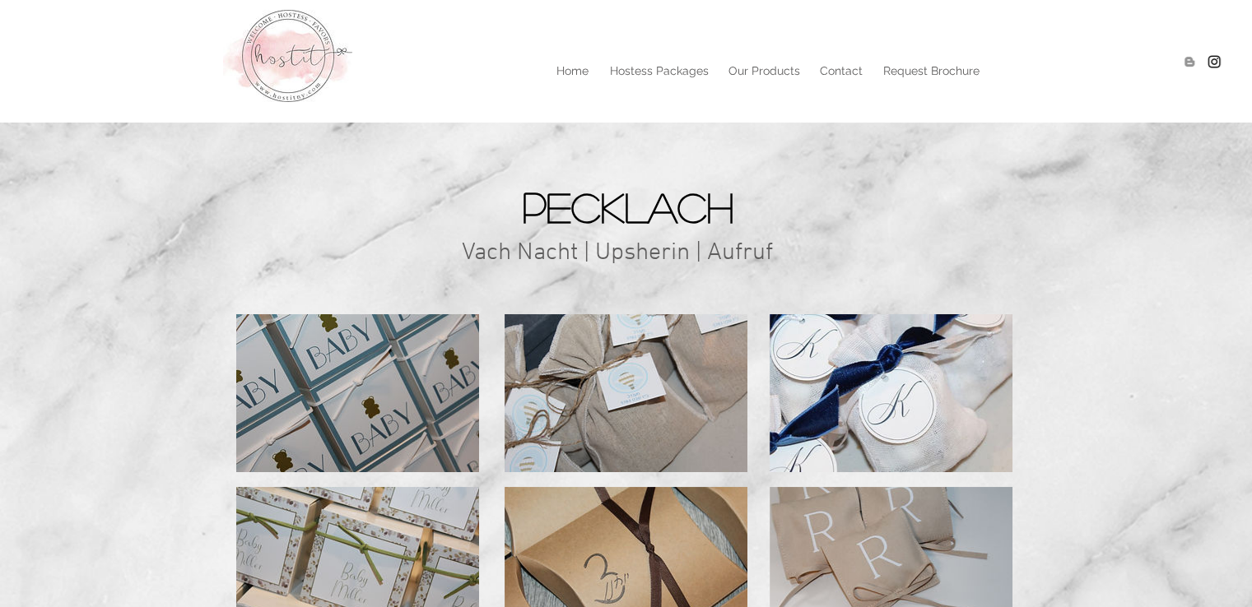
click at [615, 377] on img at bounding box center [626, 393] width 243 height 158
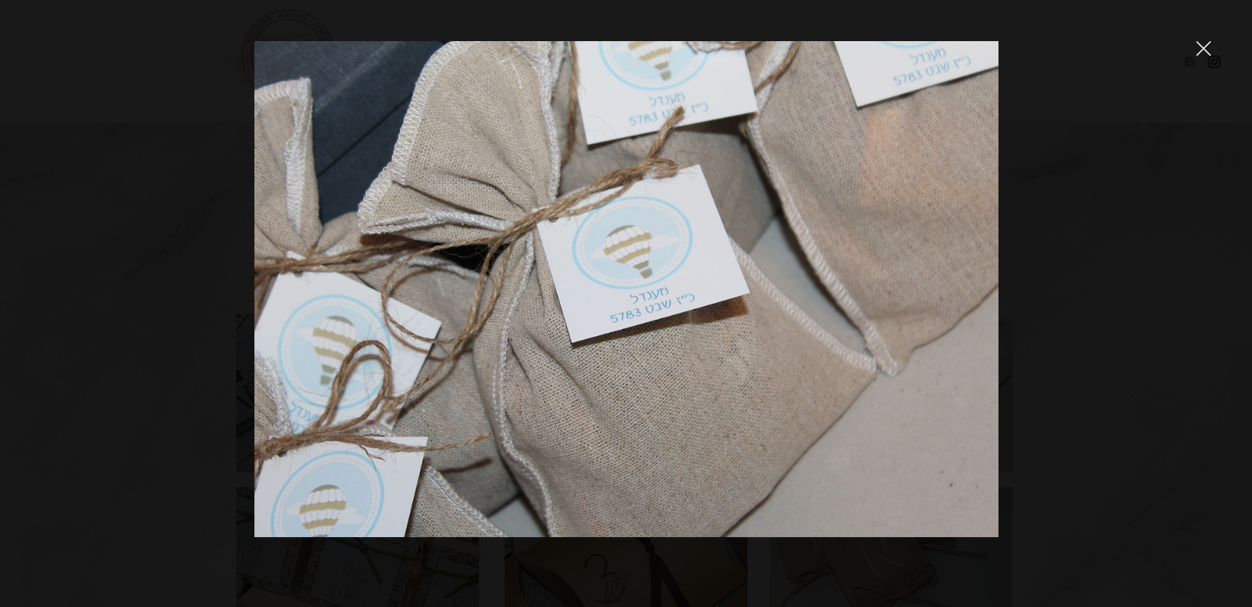
click at [1210, 52] on icon "close" at bounding box center [1203, 48] width 15 height 15
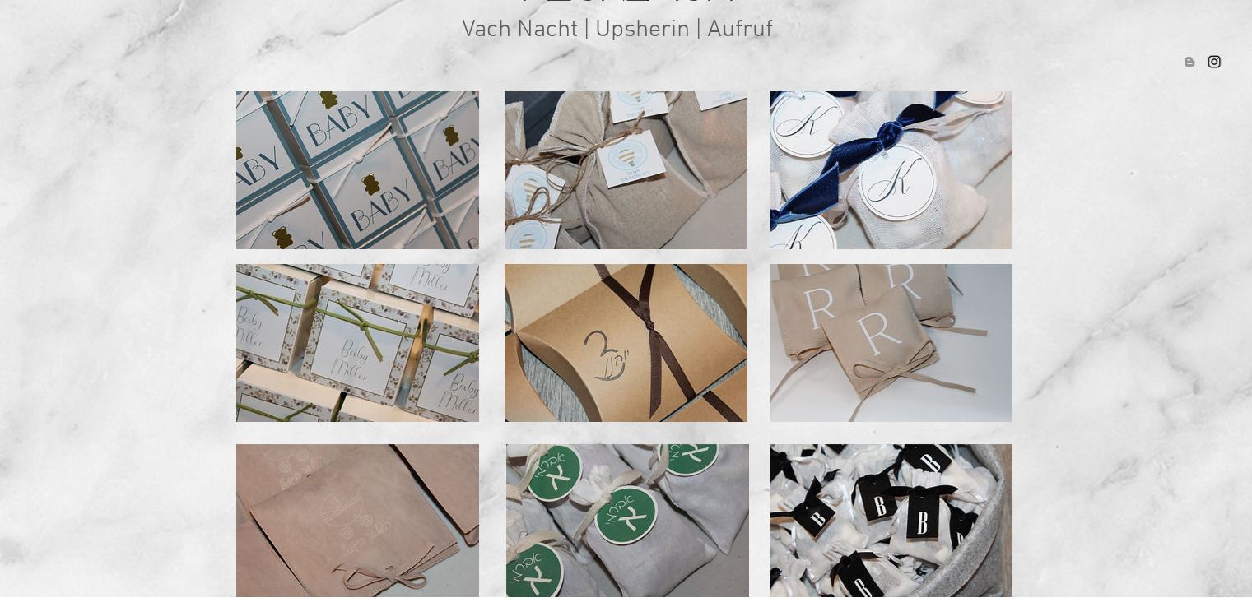
scroll to position [286, 0]
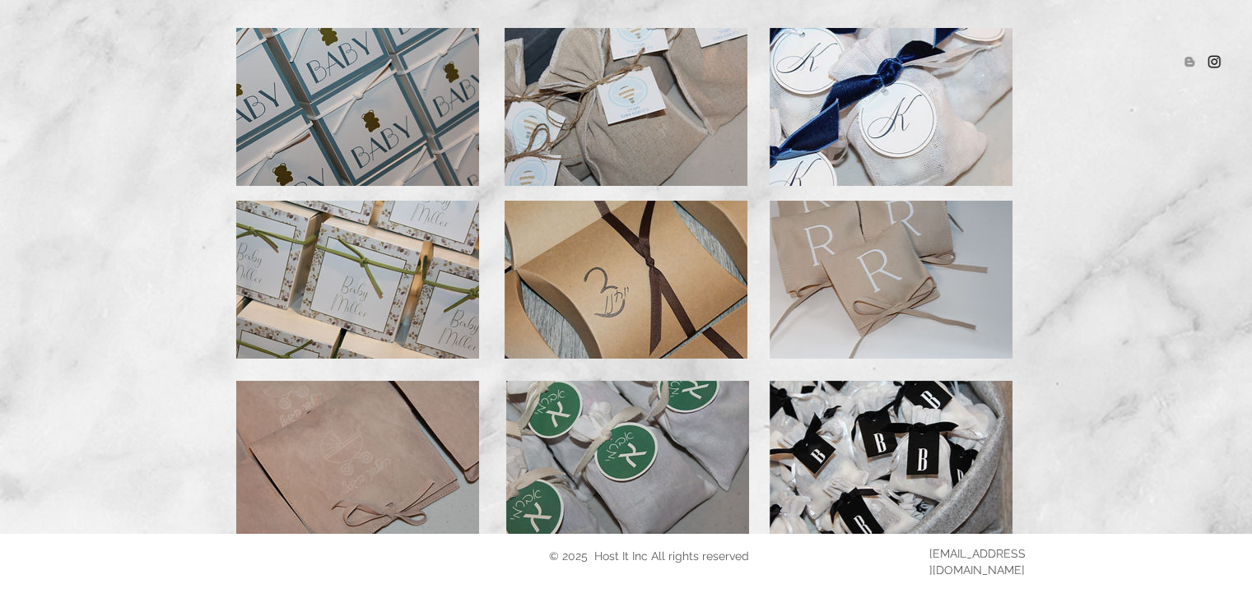
click at [322, 457] on img at bounding box center [357, 460] width 243 height 158
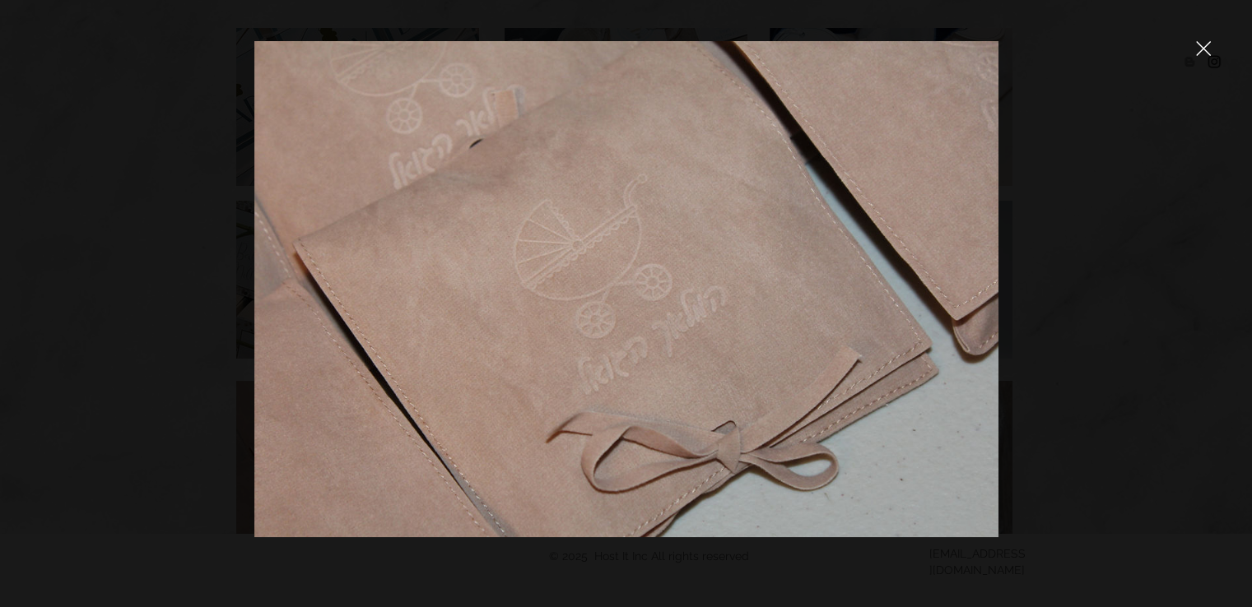
click at [1205, 50] on icon "close" at bounding box center [1204, 49] width 14 height 14
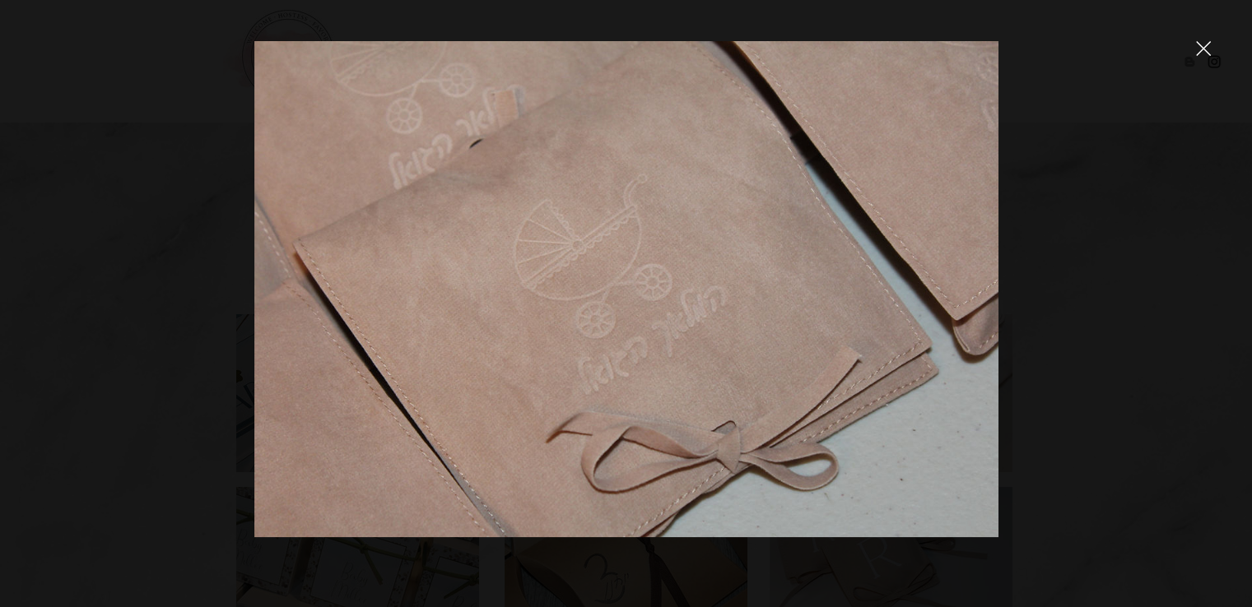
click at [1206, 47] on icon "close" at bounding box center [1203, 48] width 15 height 15
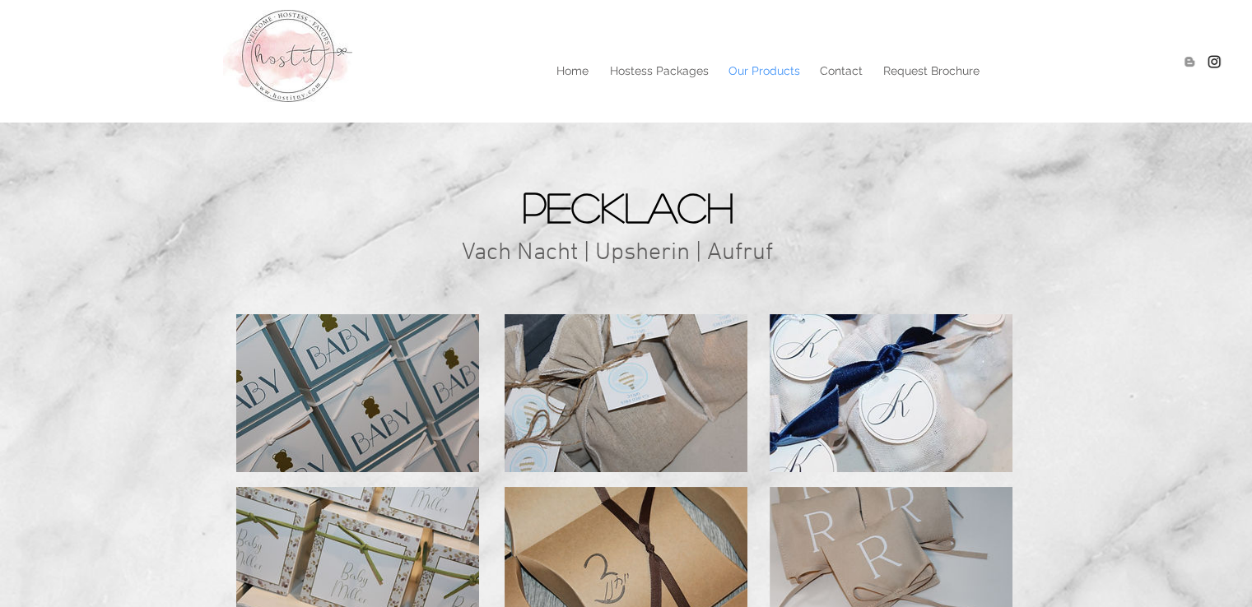
click at [761, 73] on p "Our Products" at bounding box center [764, 70] width 88 height 25
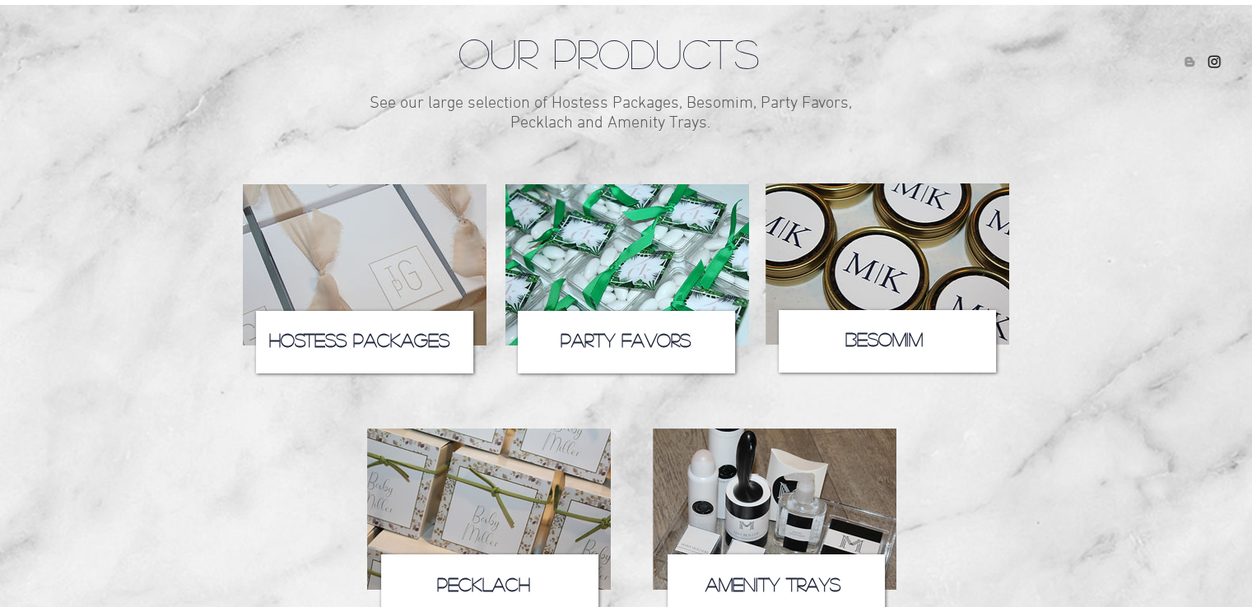
scroll to position [247, 0]
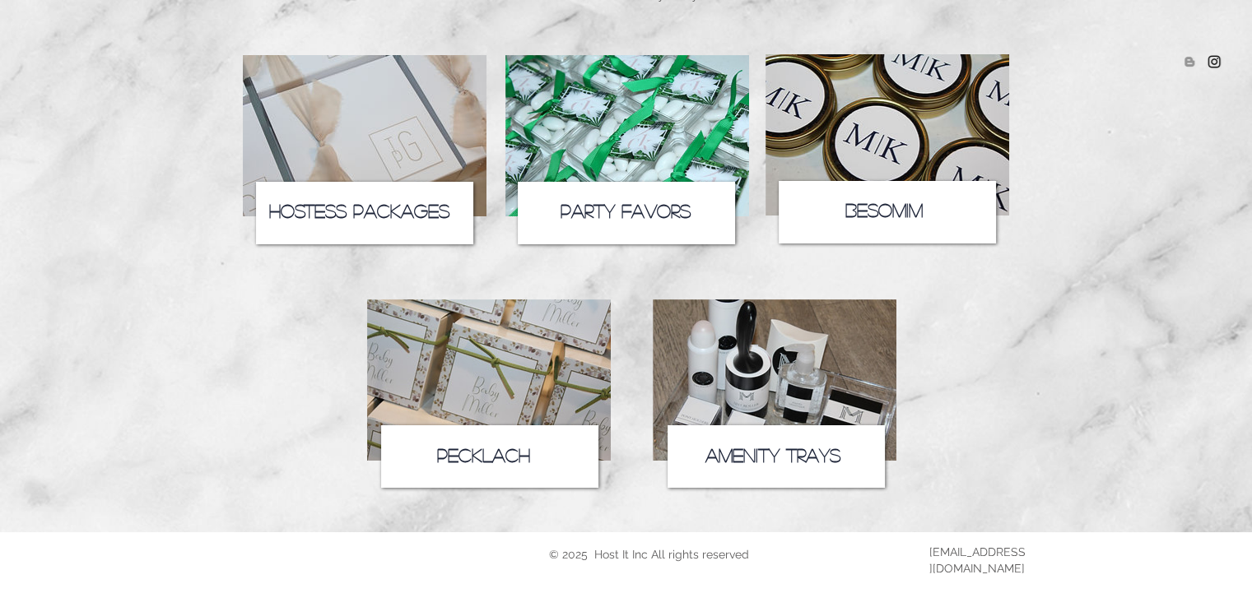
click at [777, 324] on img at bounding box center [775, 380] width 244 height 161
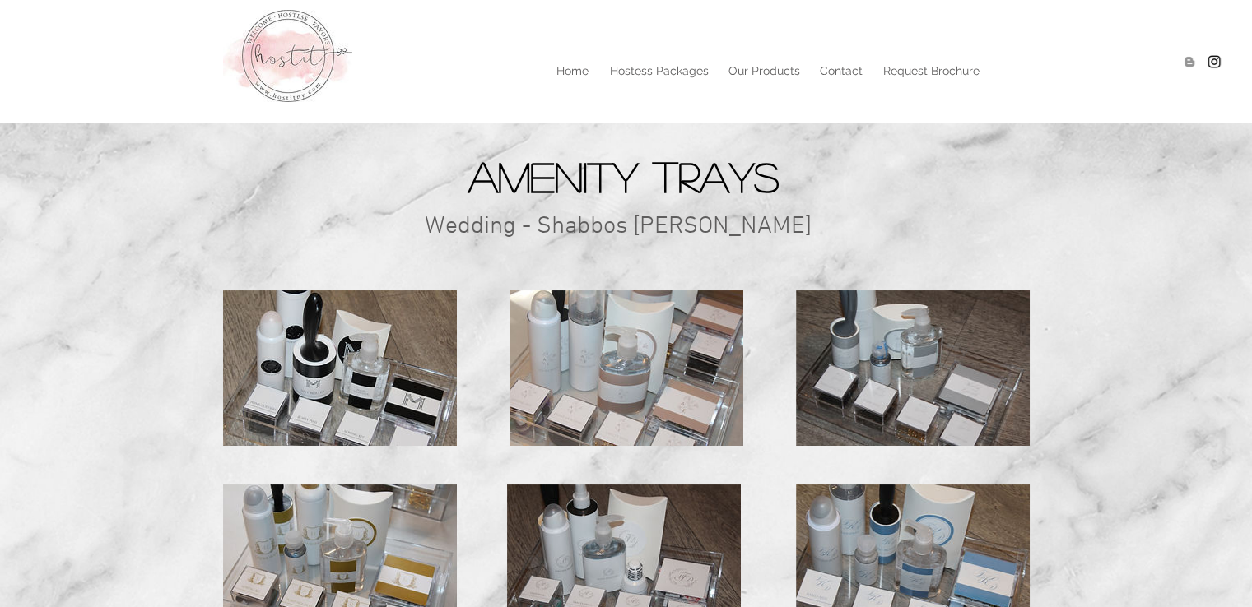
click at [273, 319] on img at bounding box center [340, 369] width 234 height 156
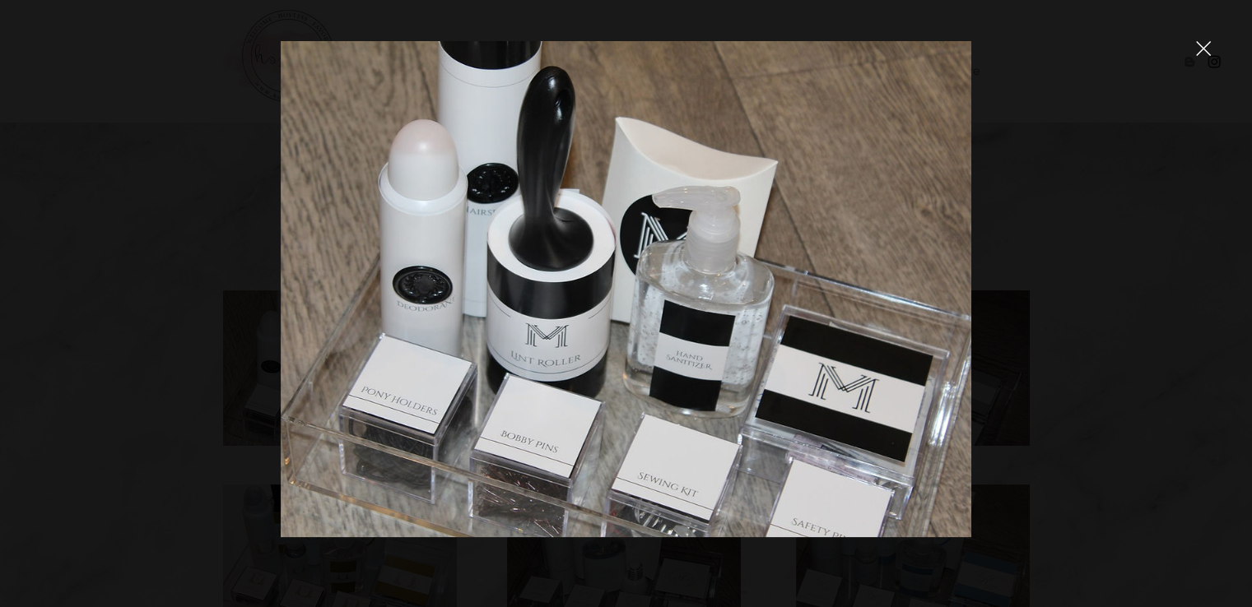
click at [1210, 53] on icon "close" at bounding box center [1203, 48] width 15 height 15
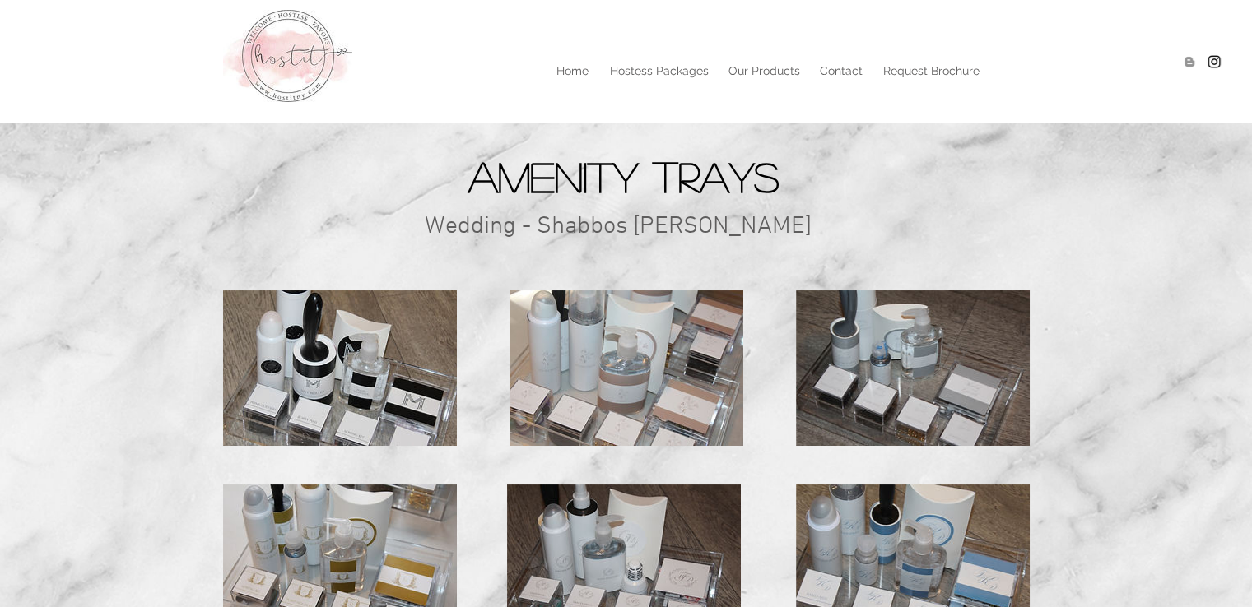
click at [606, 362] on img at bounding box center [627, 369] width 234 height 156
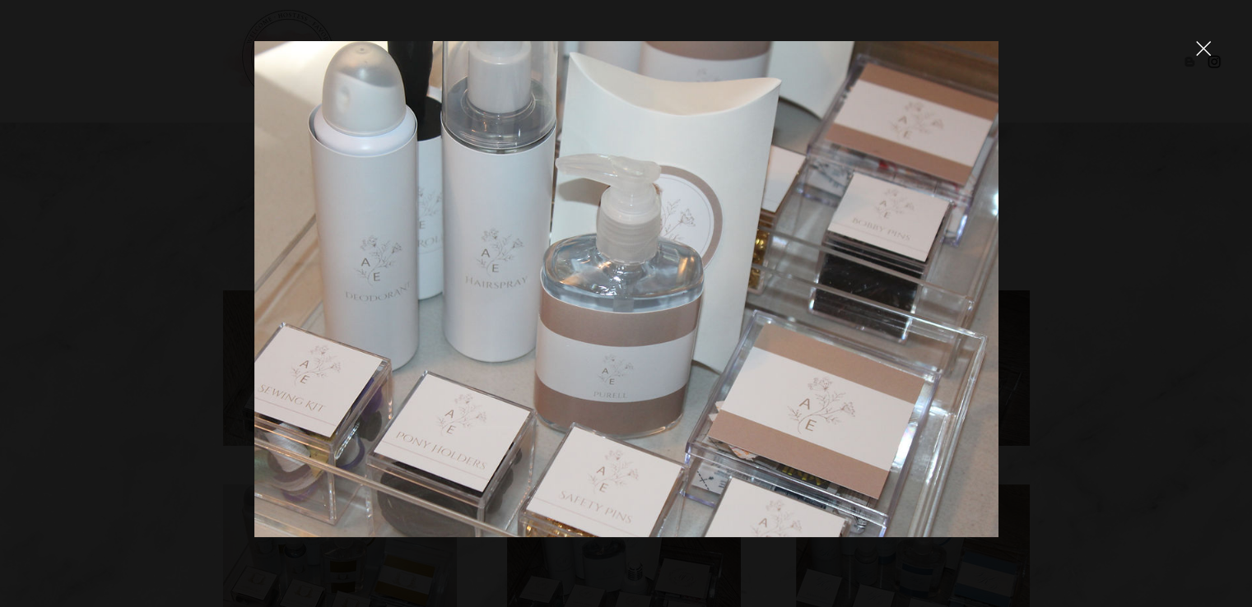
click at [1191, 57] on div at bounding box center [626, 303] width 1252 height 607
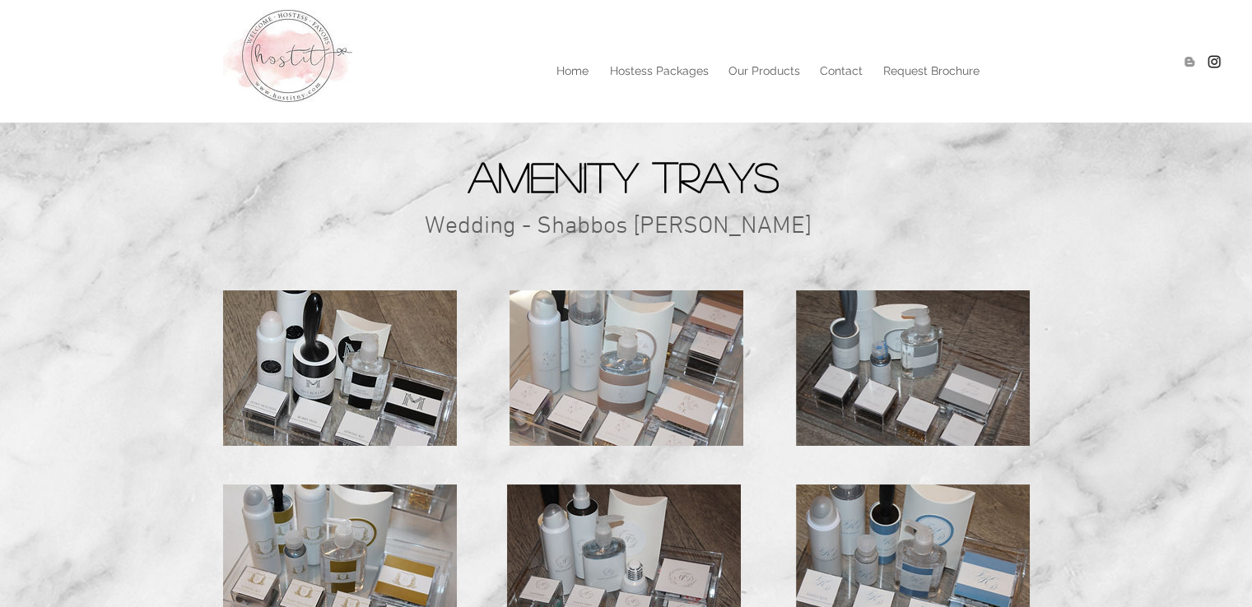
scroll to position [82, 0]
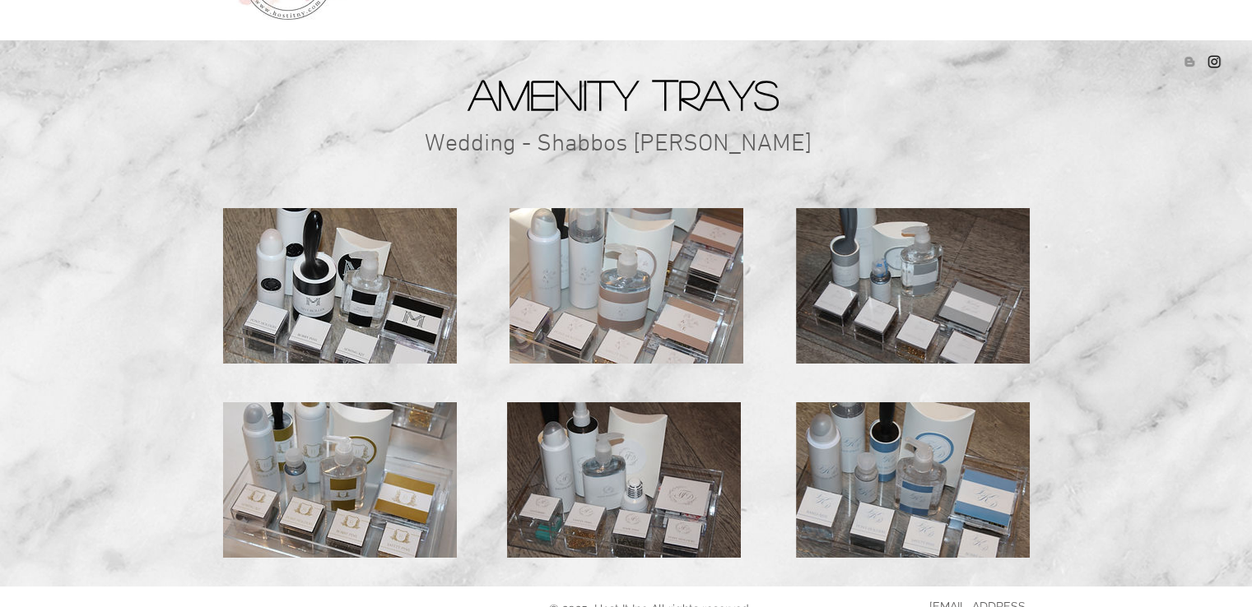
click at [966, 276] on img at bounding box center [913, 286] width 234 height 156
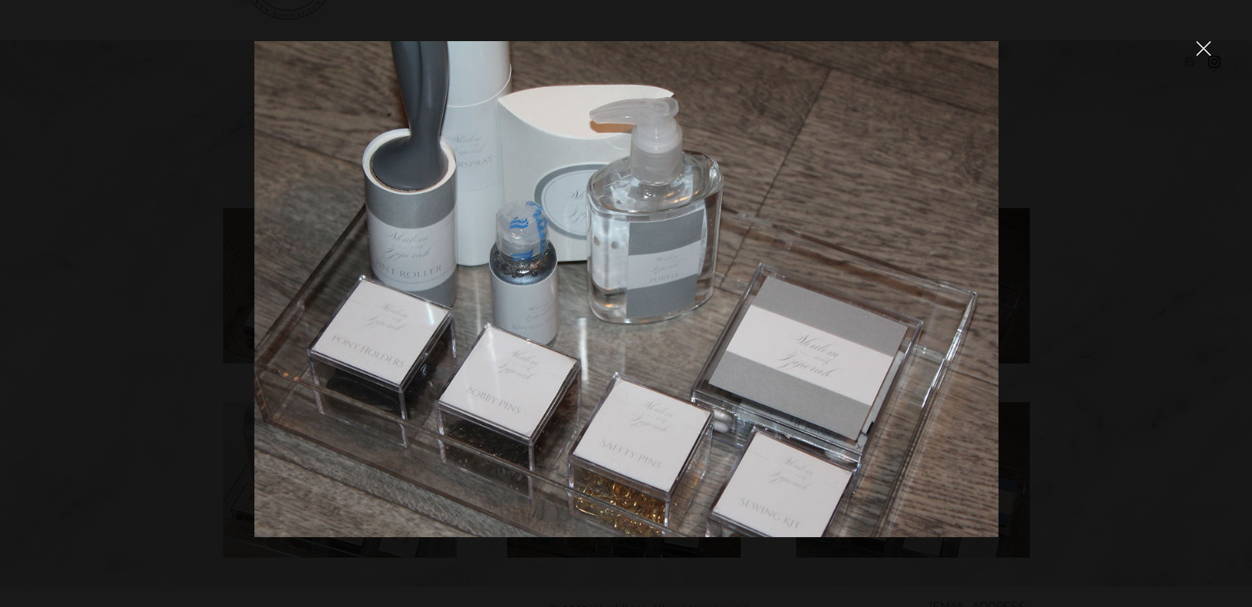
click at [826, 313] on img at bounding box center [626, 289] width 744 height 496
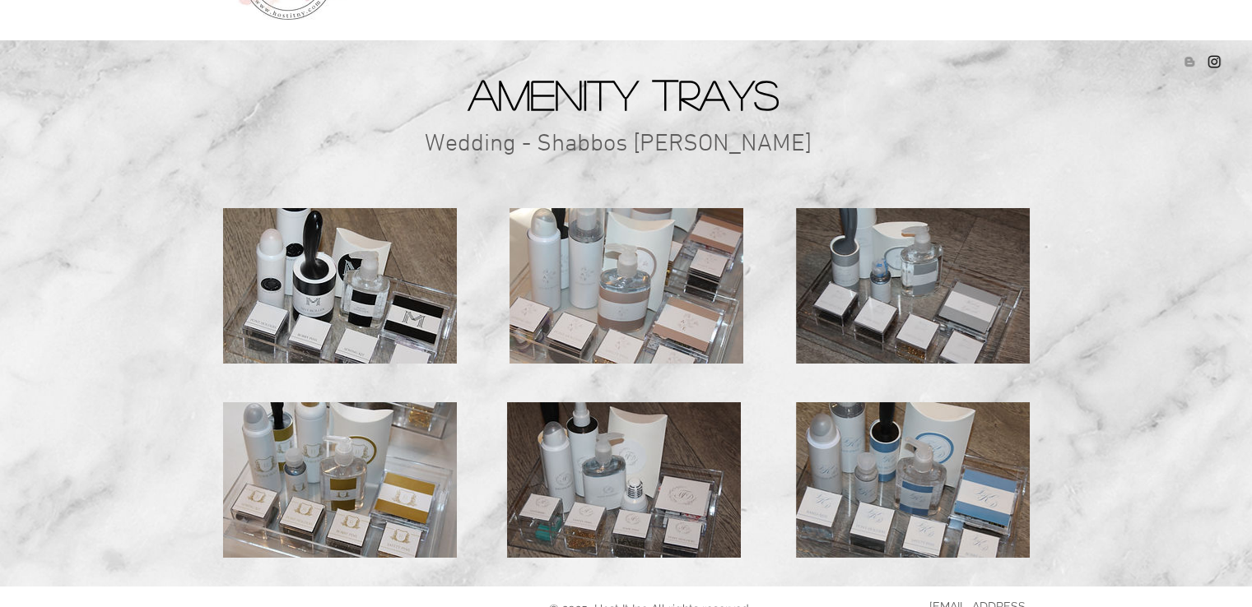
scroll to position [135, 0]
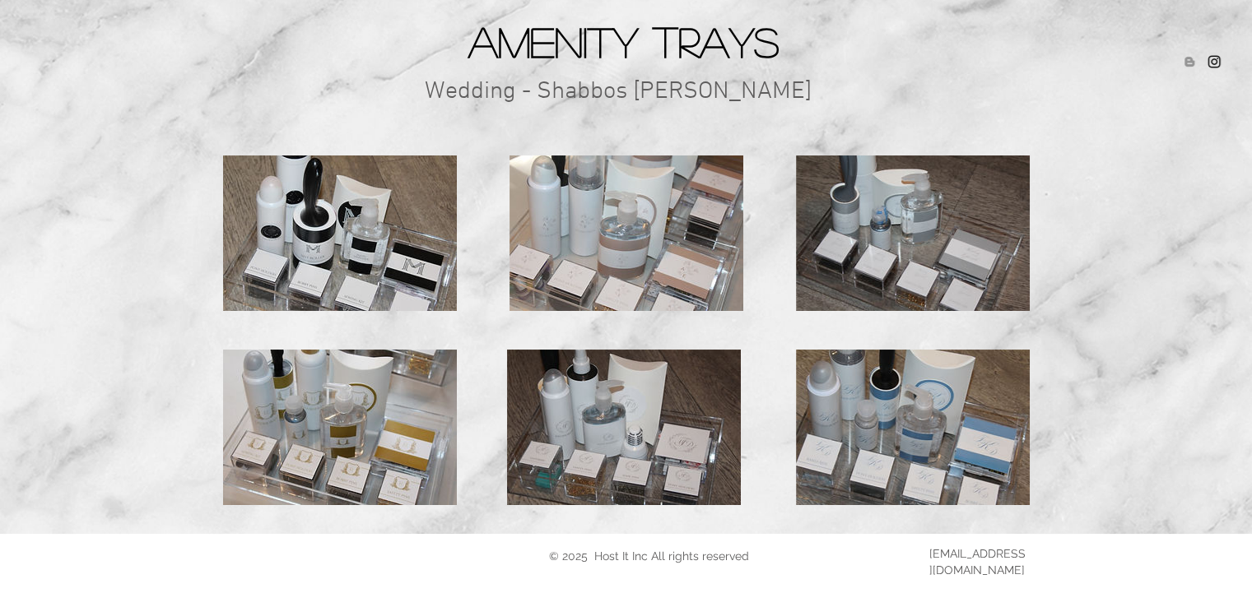
click at [345, 447] on img at bounding box center [340, 428] width 234 height 156
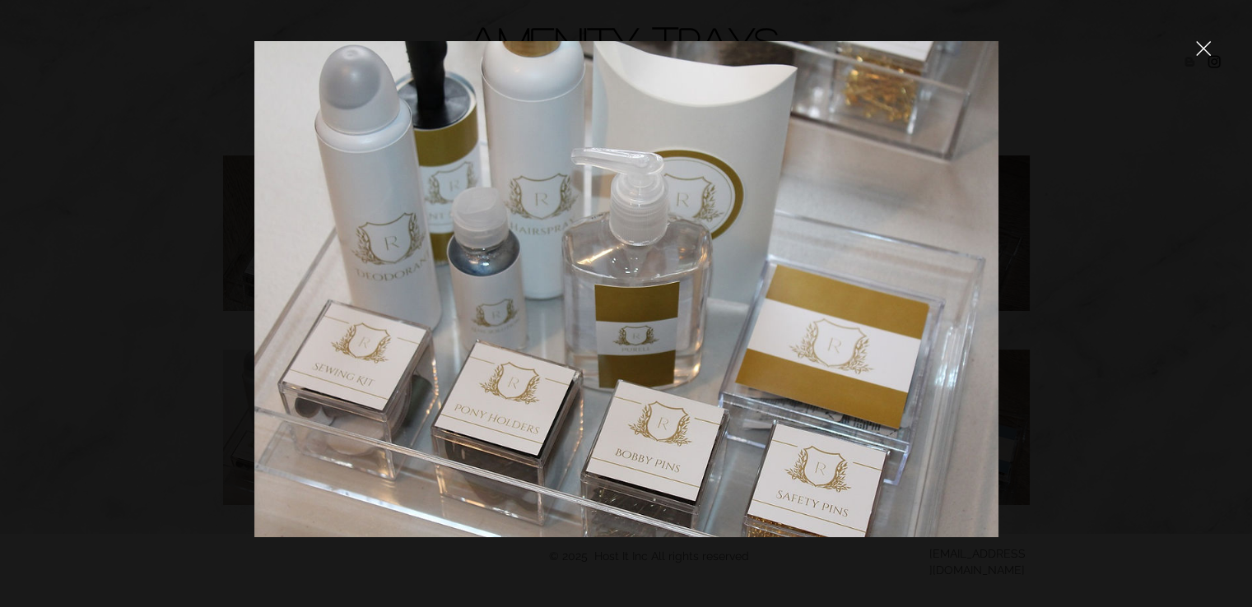
click at [1210, 50] on icon "close" at bounding box center [1203, 48] width 15 height 15
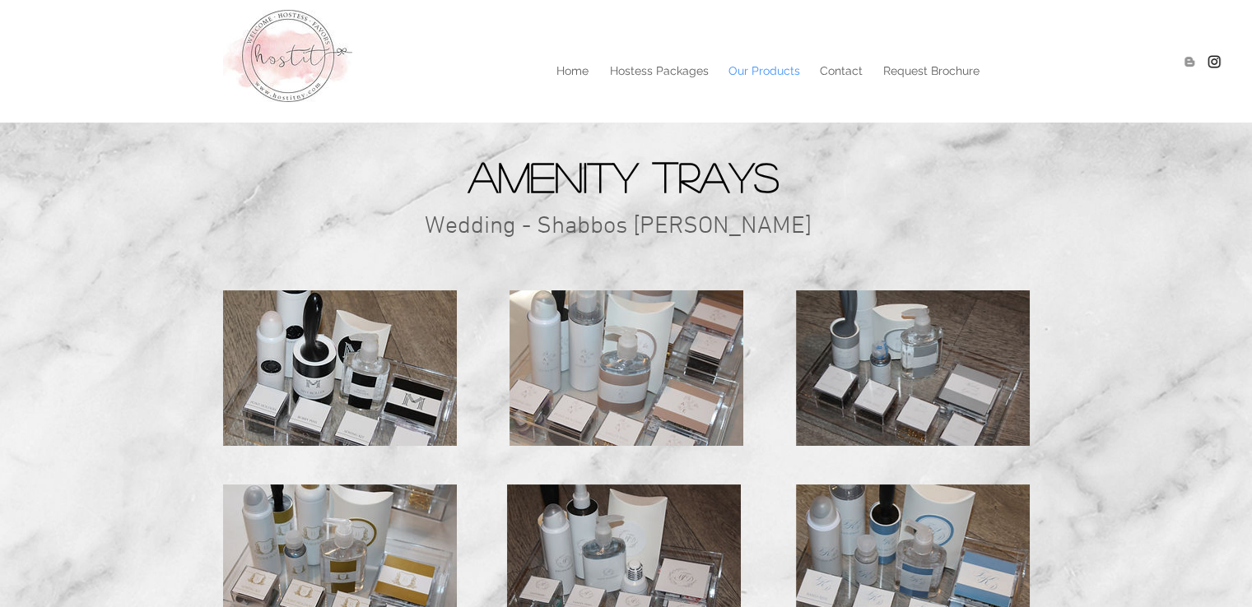
click at [750, 73] on p "Our Products" at bounding box center [764, 70] width 88 height 25
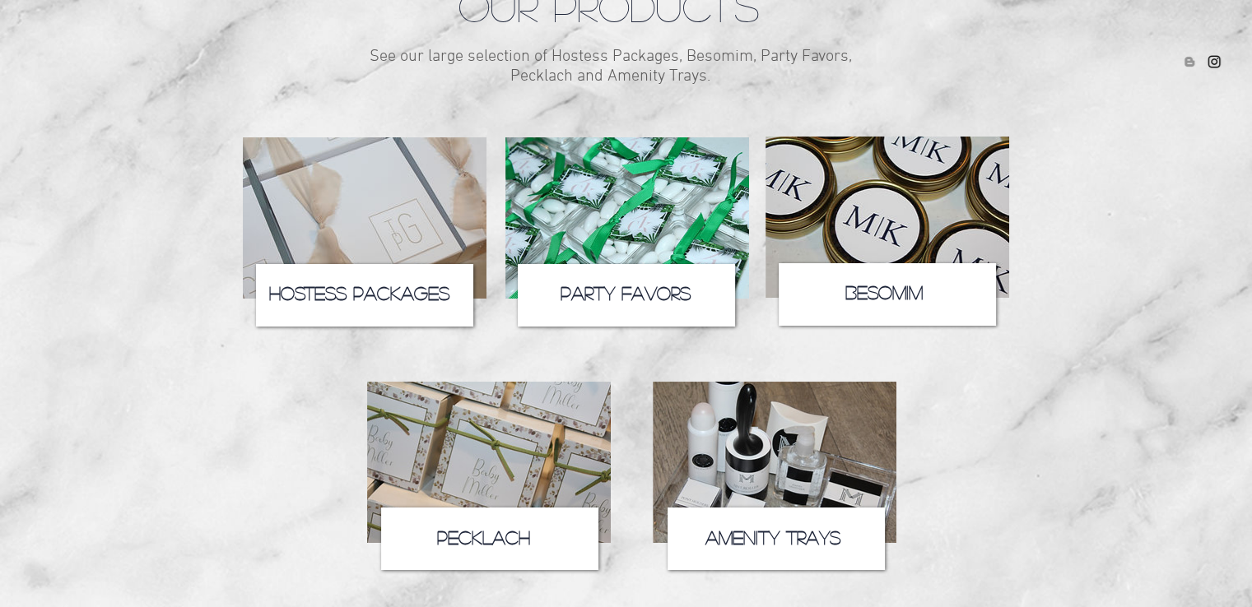
scroll to position [247, 0]
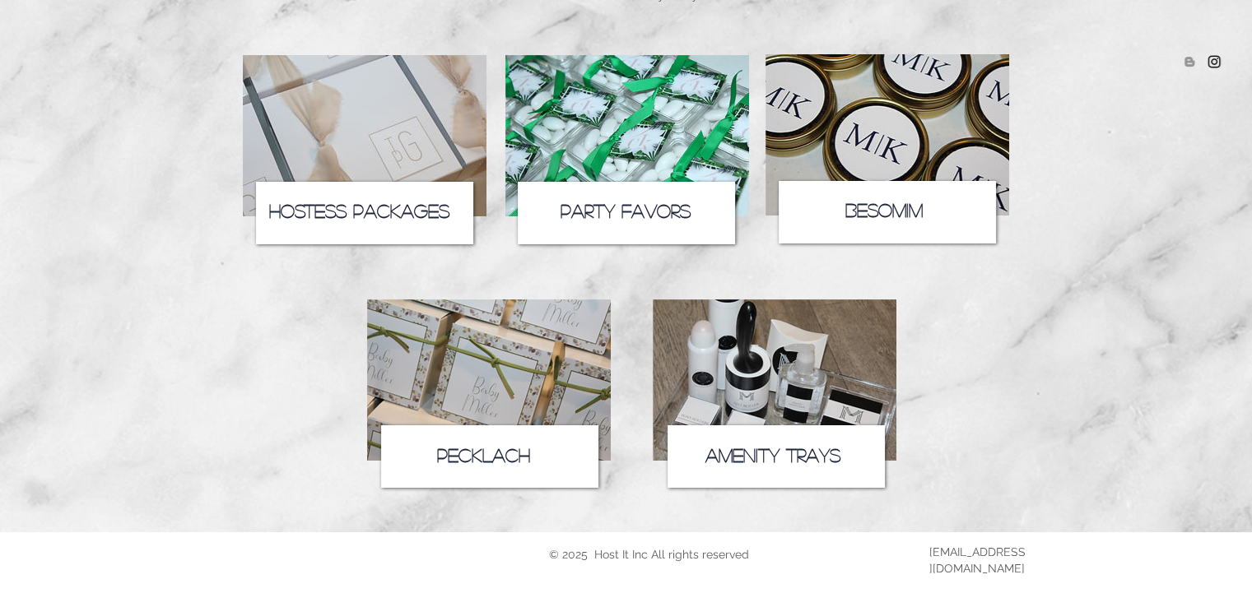
click at [626, 149] on img at bounding box center [627, 135] width 244 height 161
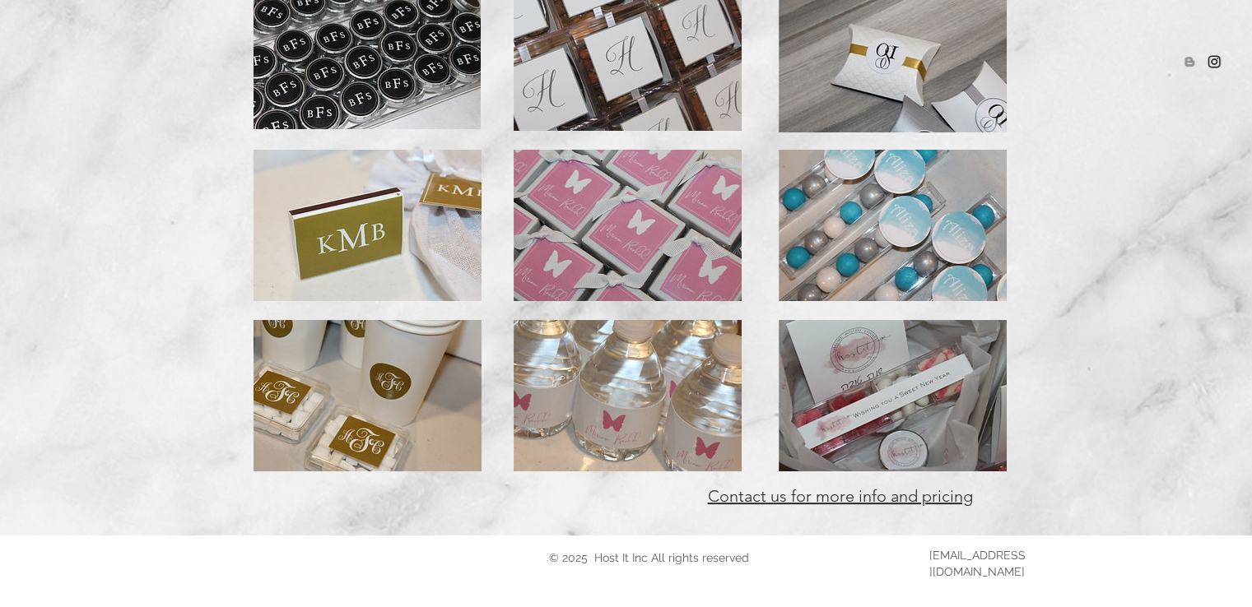
scroll to position [352, 0]
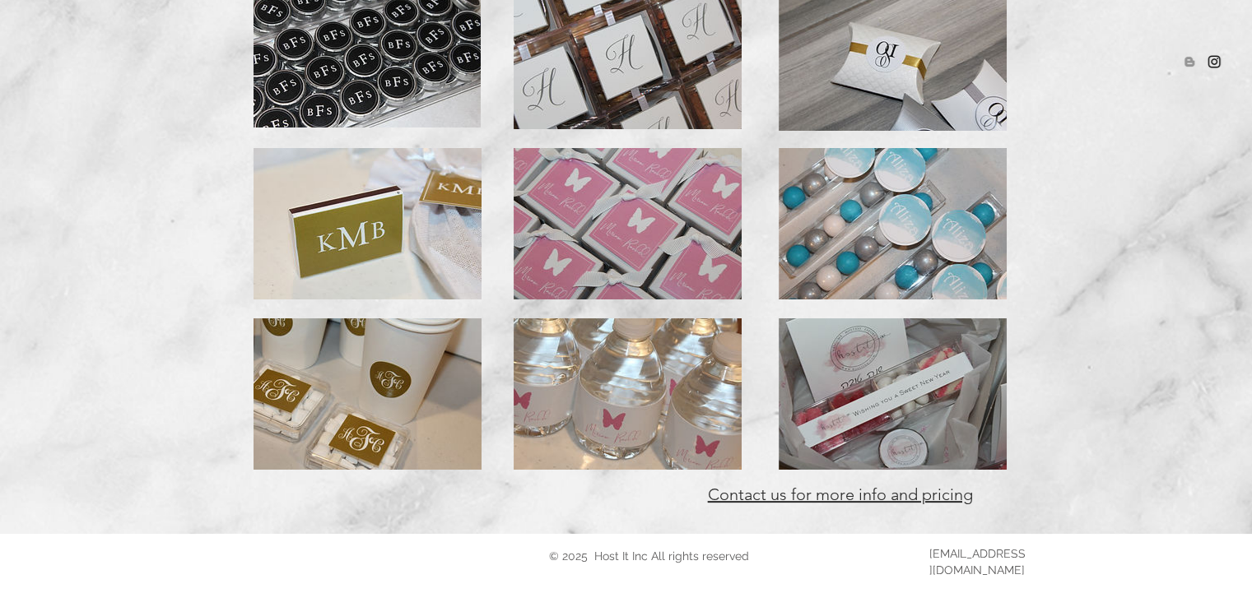
click at [896, 356] on img at bounding box center [893, 394] width 228 height 151
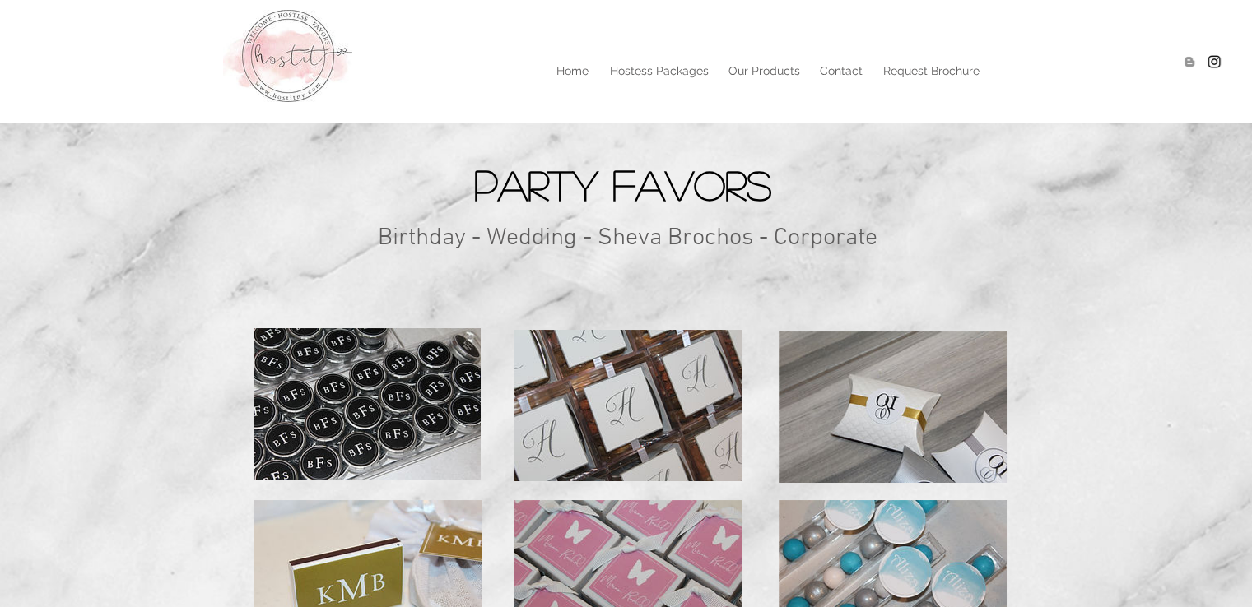
scroll to position [352, 0]
